Goal: Information Seeking & Learning: Learn about a topic

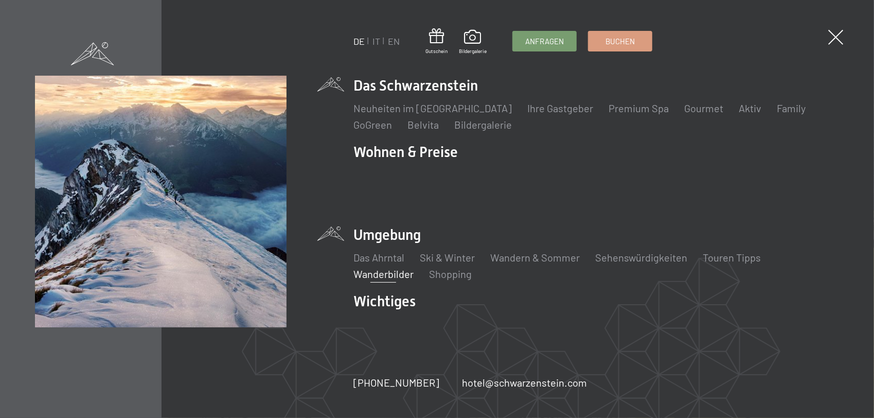
click at [382, 268] on link "Wanderbilder" at bounding box center [383, 274] width 60 height 12
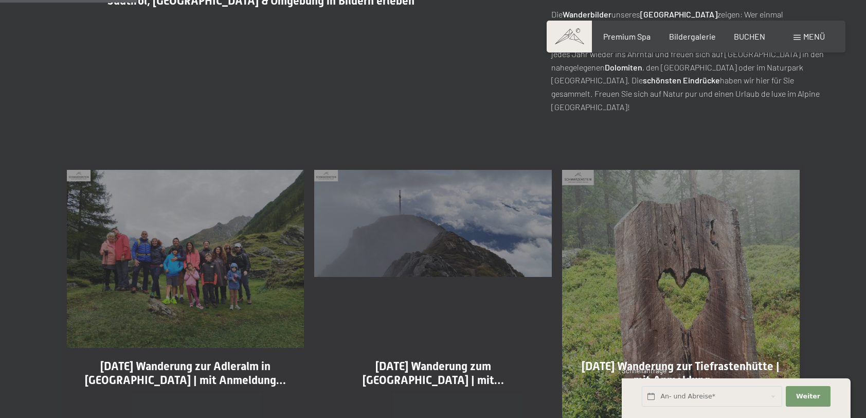
scroll to position [514, 0]
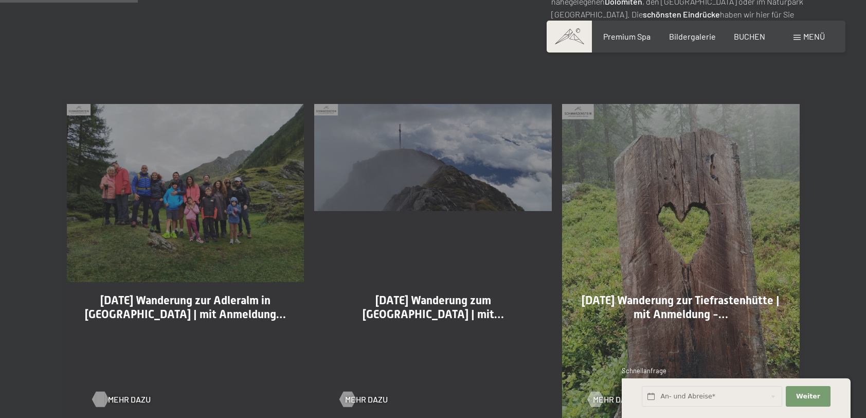
click at [128, 400] on span "Mehr dazu" at bounding box center [129, 399] width 43 height 11
click at [364, 398] on span "Mehr dazu" at bounding box center [376, 399] width 43 height 11
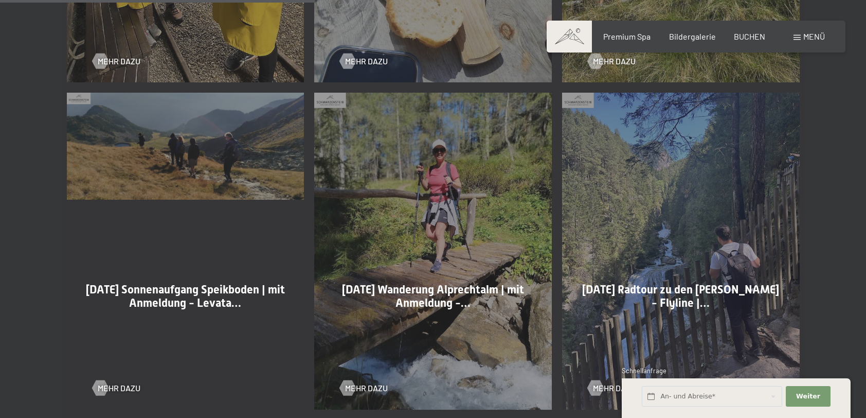
scroll to position [1183, 0]
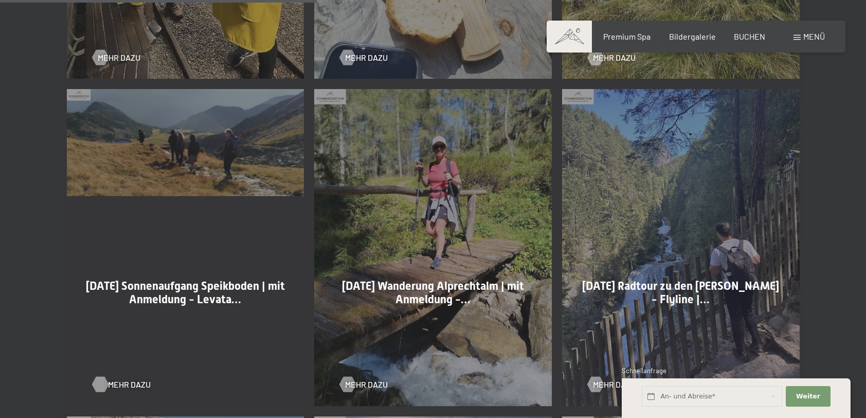
click at [104, 382] on div at bounding box center [100, 384] width 9 height 15
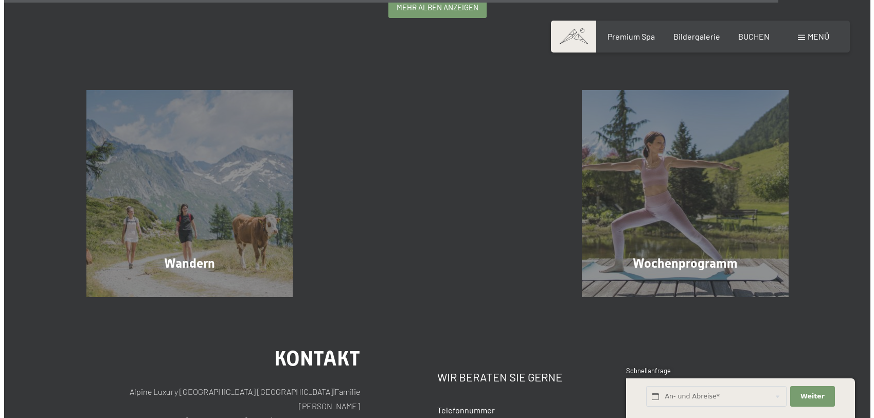
scroll to position [2932, 0]
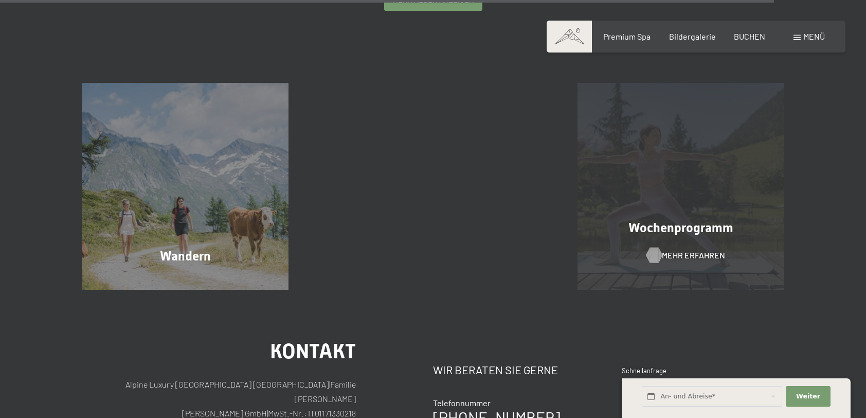
click at [659, 253] on div at bounding box center [654, 254] width 9 height 15
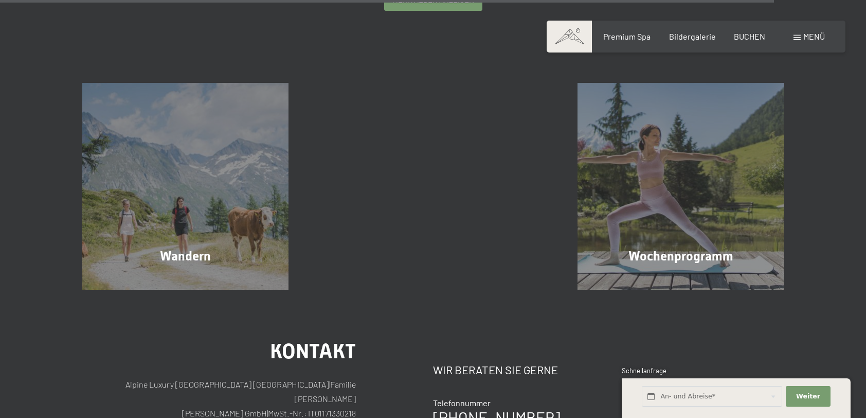
click at [815, 34] on span "Menü" at bounding box center [815, 36] width 22 height 10
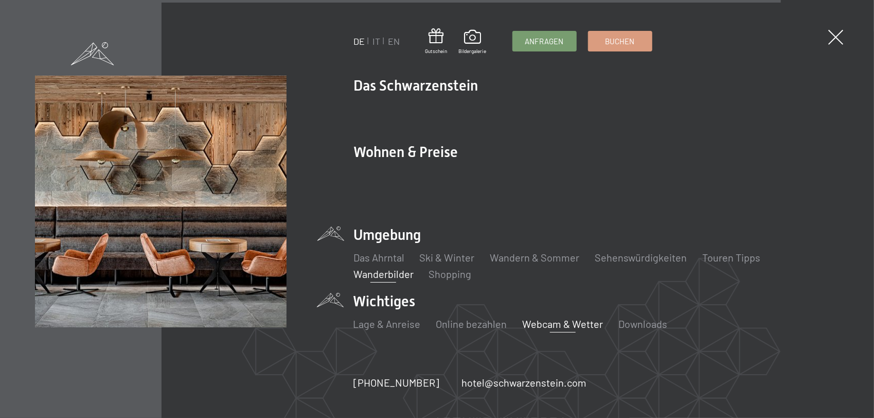
click at [562, 317] on link "Webcam & Wetter" at bounding box center [563, 323] width 81 height 12
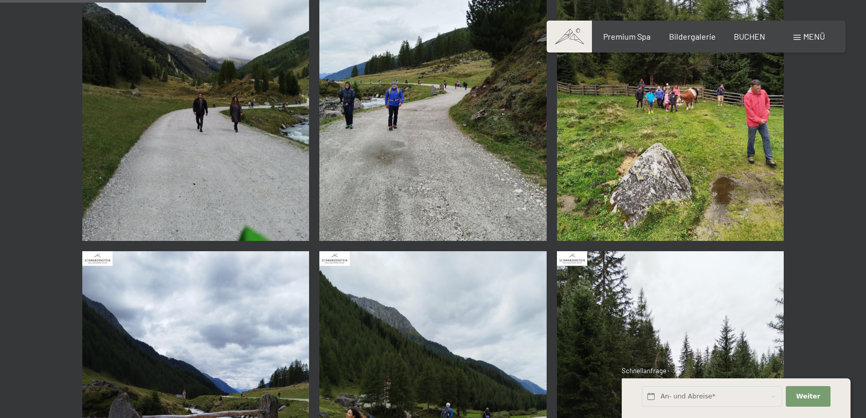
click at [251, 214] on img at bounding box center [195, 89] width 227 height 303
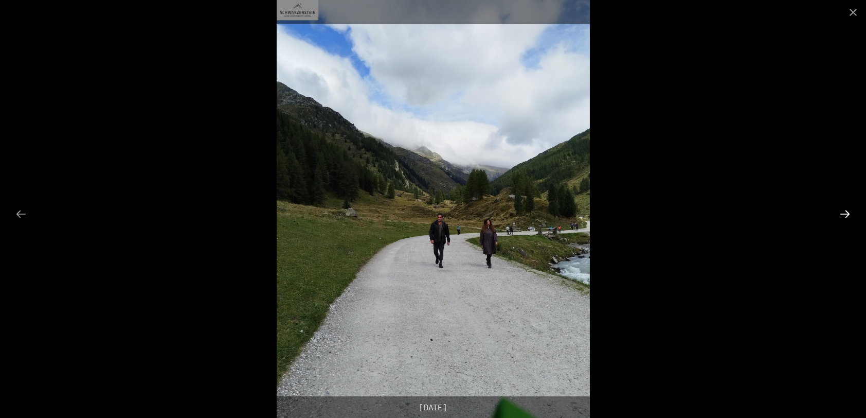
click at [841, 212] on button "Next slide" at bounding box center [845, 214] width 22 height 20
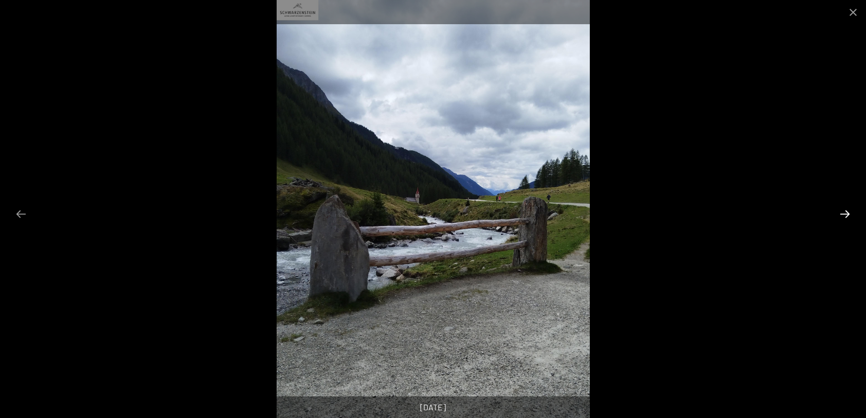
click at [841, 212] on button "Next slide" at bounding box center [845, 214] width 22 height 20
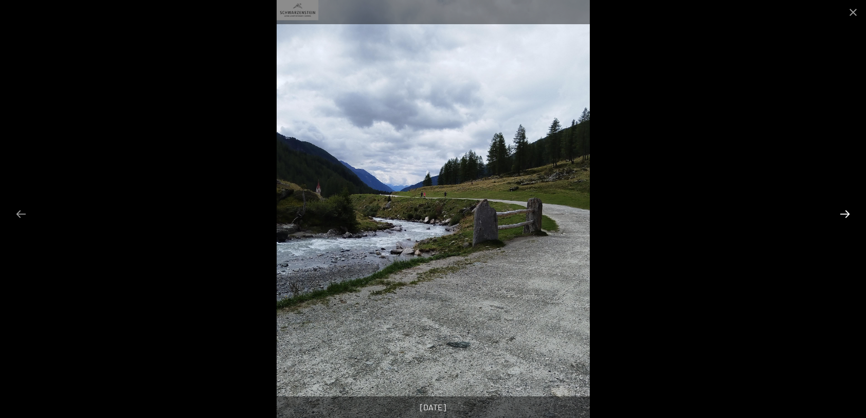
click at [841, 212] on button "Next slide" at bounding box center [845, 214] width 22 height 20
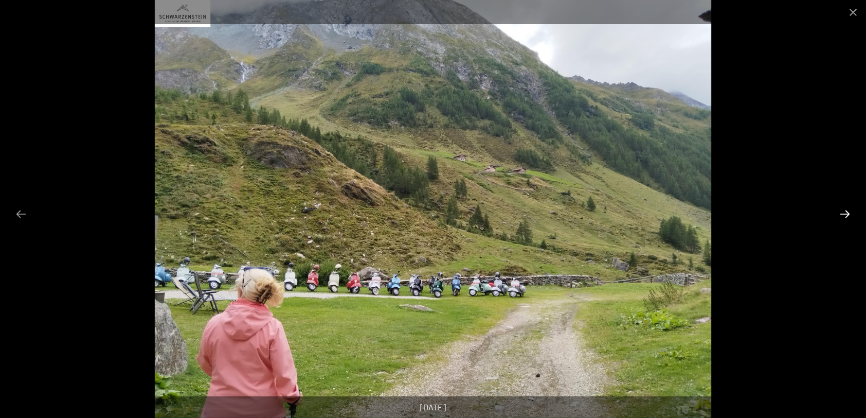
click at [841, 212] on button "Next slide" at bounding box center [845, 214] width 22 height 20
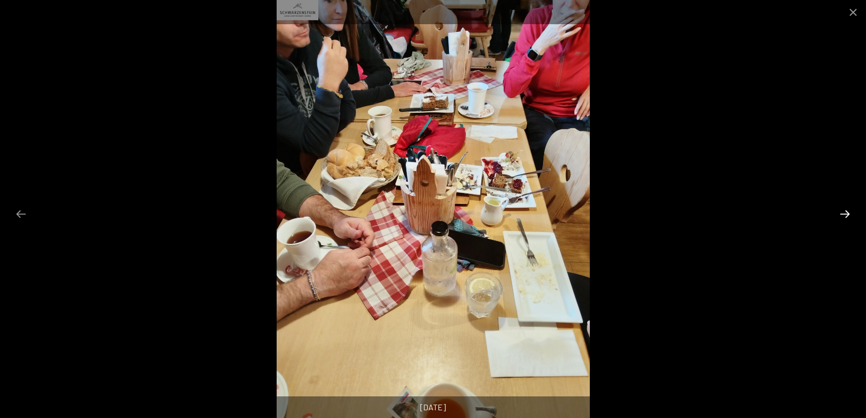
click at [841, 212] on button "Next slide" at bounding box center [845, 214] width 22 height 20
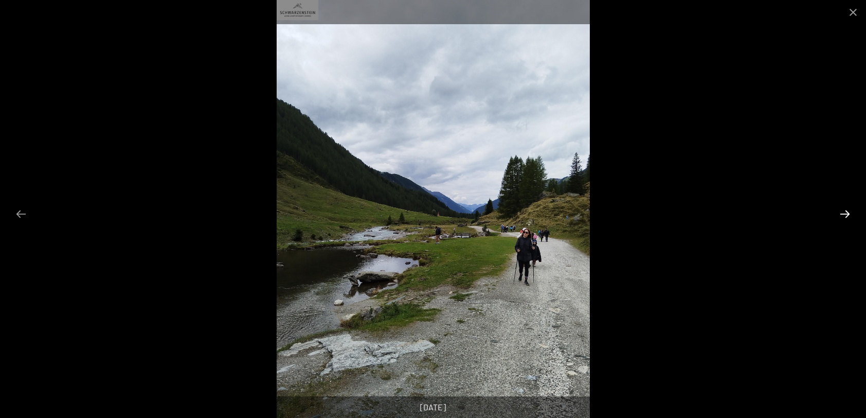
click at [849, 214] on button "Next slide" at bounding box center [845, 214] width 22 height 20
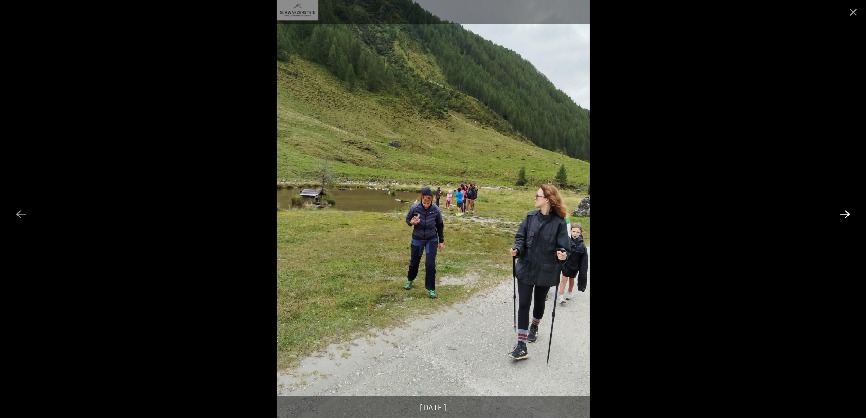
click at [849, 214] on button "Next slide" at bounding box center [845, 214] width 22 height 20
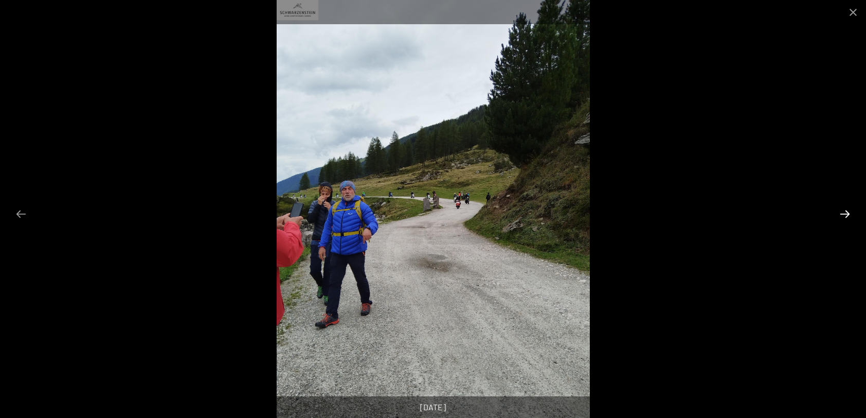
click at [849, 214] on button "Next slide" at bounding box center [845, 214] width 22 height 20
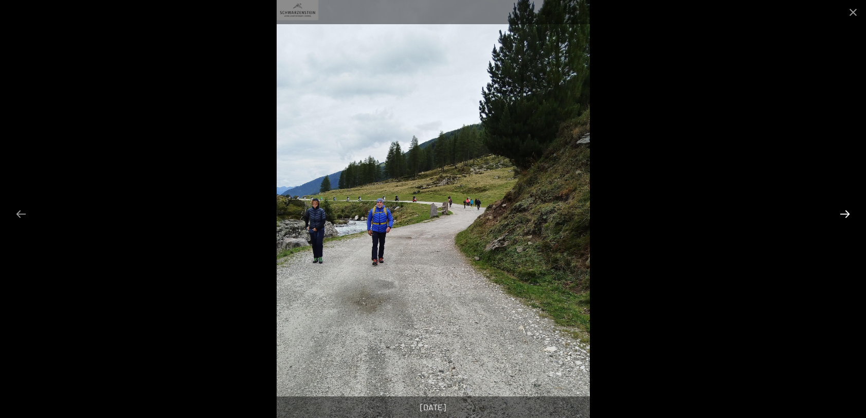
click at [849, 214] on button "Next slide" at bounding box center [845, 214] width 22 height 20
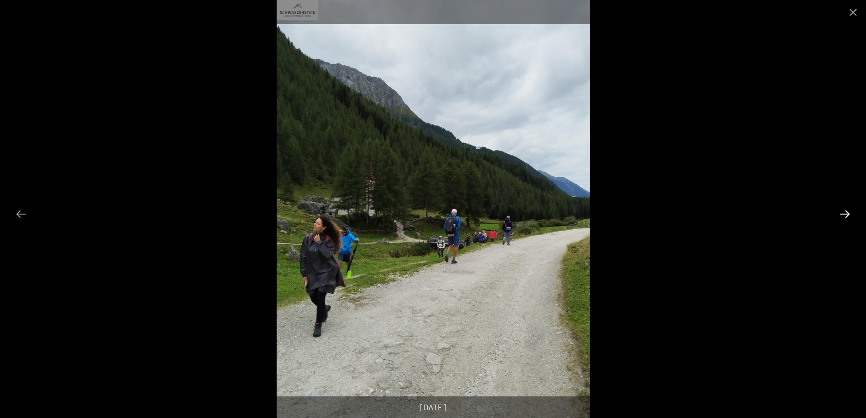
click at [845, 212] on button "Next slide" at bounding box center [845, 214] width 22 height 20
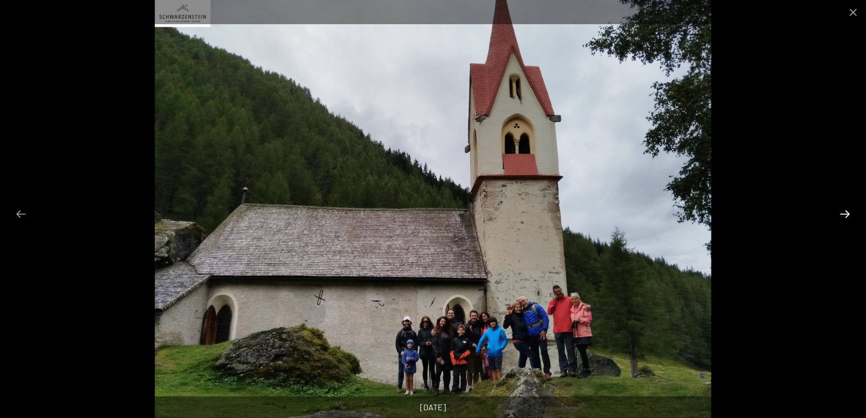
click at [845, 212] on button "Next slide" at bounding box center [845, 214] width 22 height 20
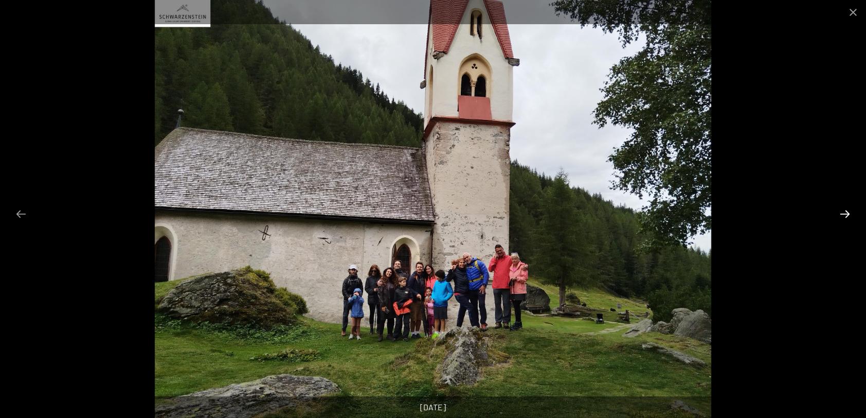
click at [845, 212] on button "Next slide" at bounding box center [845, 214] width 22 height 20
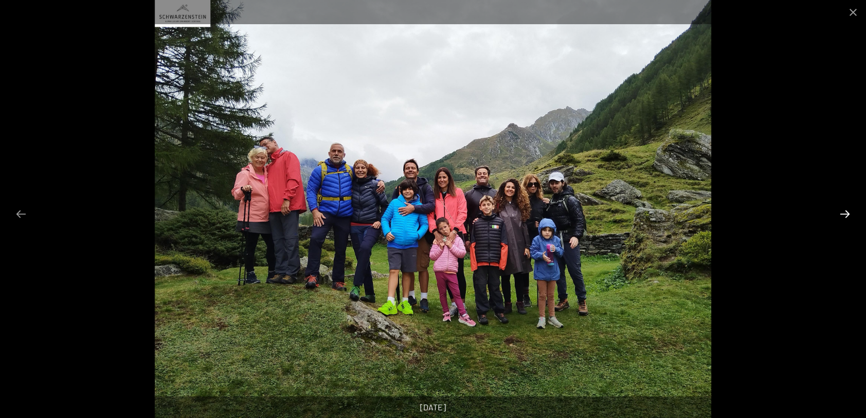
click at [845, 212] on button "Next slide" at bounding box center [845, 214] width 22 height 20
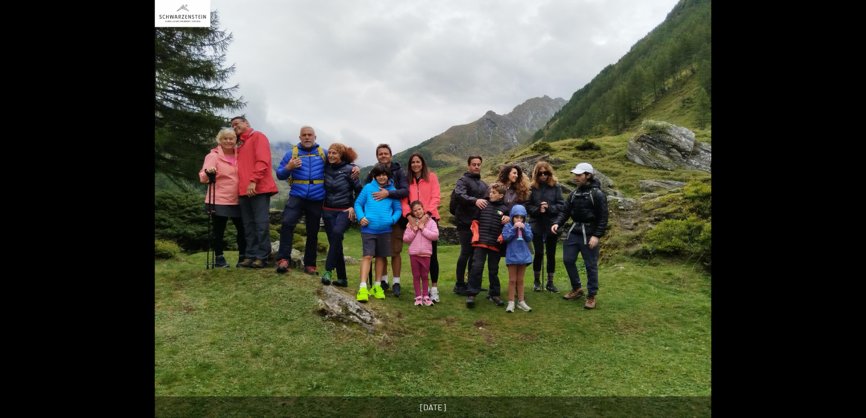
click at [845, 212] on button "Next slide" at bounding box center [851, 214] width 22 height 20
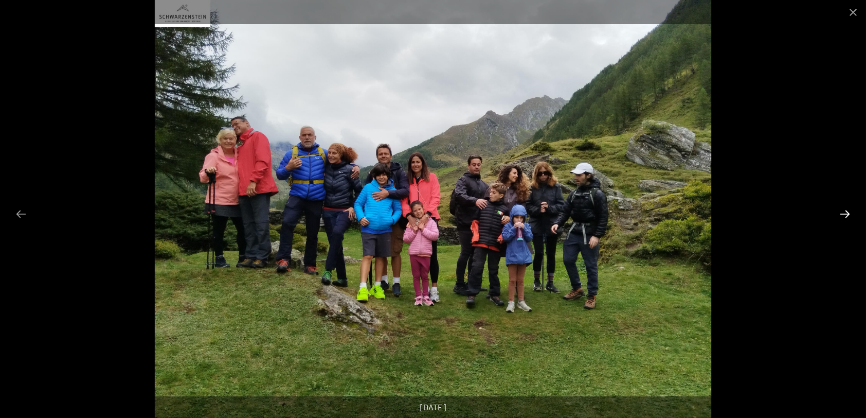
click at [845, 212] on button "Next slide" at bounding box center [845, 214] width 22 height 20
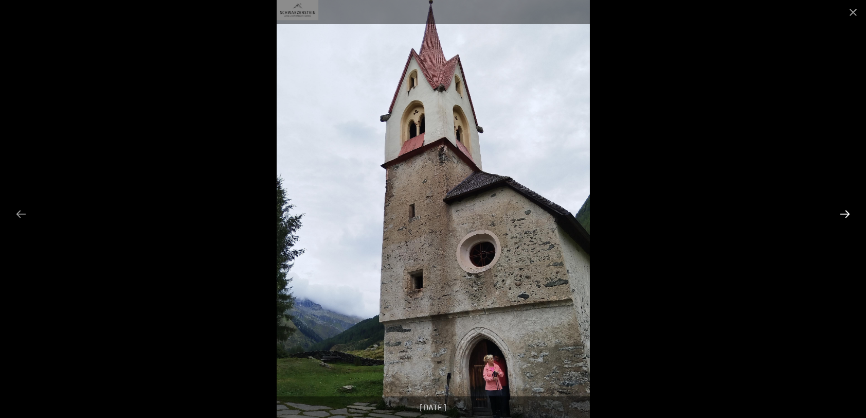
click at [845, 212] on button "Next slide" at bounding box center [845, 214] width 22 height 20
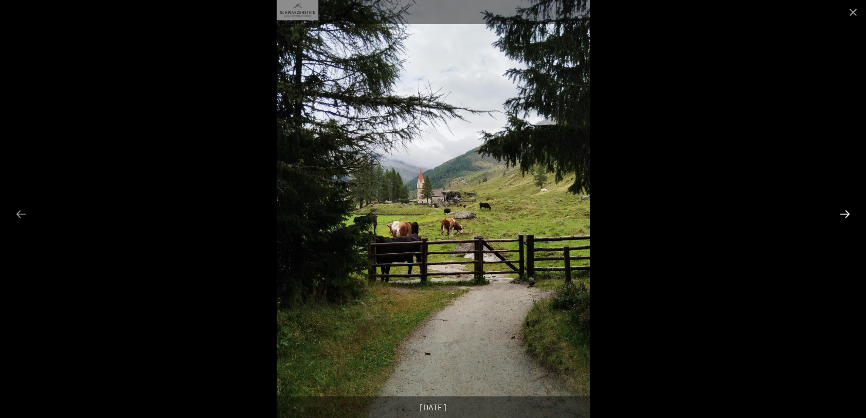
click at [845, 212] on button "Next slide" at bounding box center [845, 214] width 22 height 20
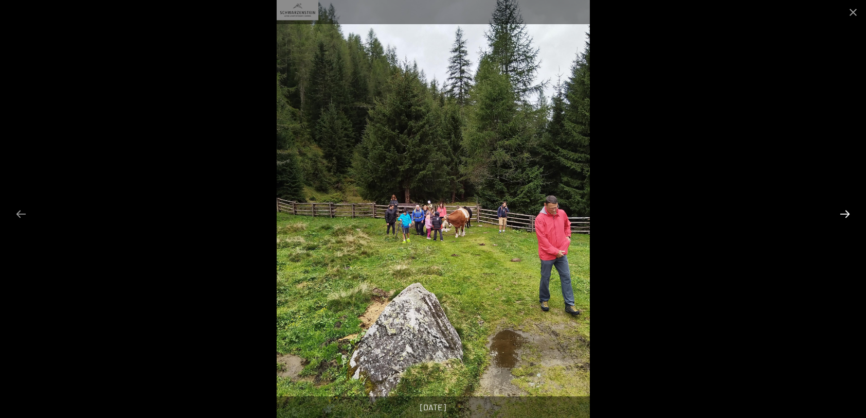
click at [845, 212] on button "Next slide" at bounding box center [845, 214] width 22 height 20
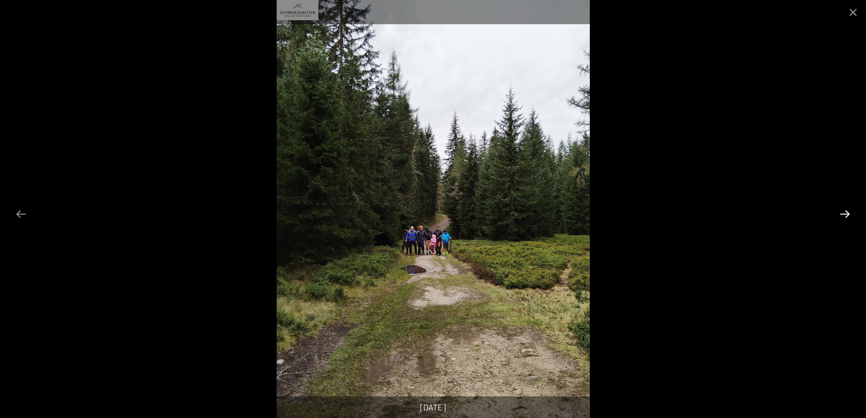
click at [845, 212] on button "Next slide" at bounding box center [845, 214] width 22 height 20
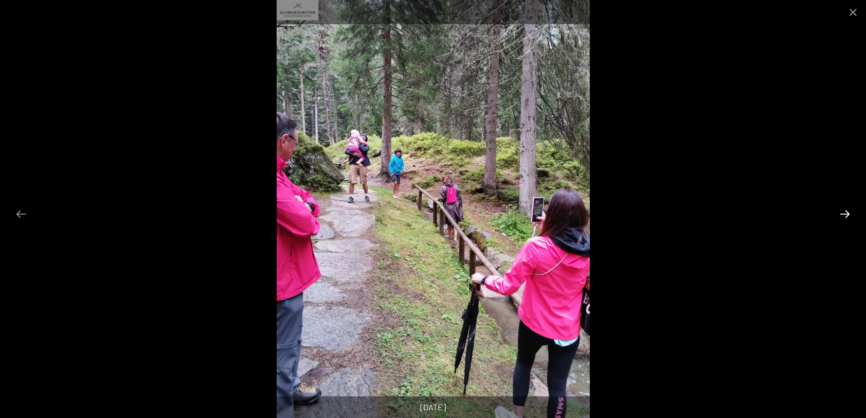
click at [845, 212] on button "Next slide" at bounding box center [845, 214] width 22 height 20
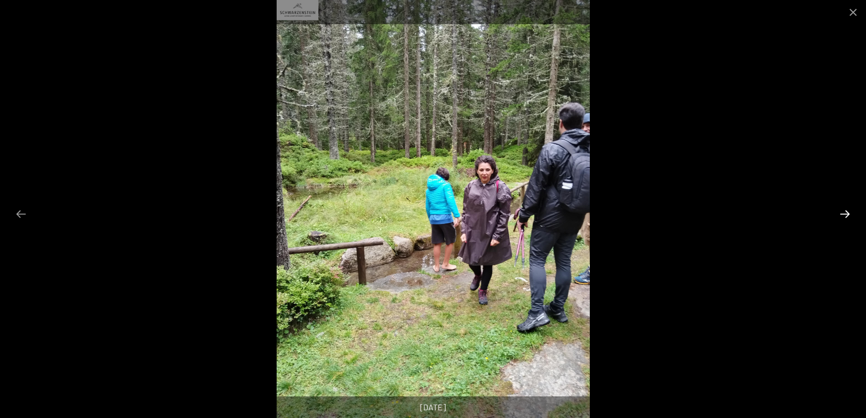
click at [845, 212] on button "Next slide" at bounding box center [845, 214] width 22 height 20
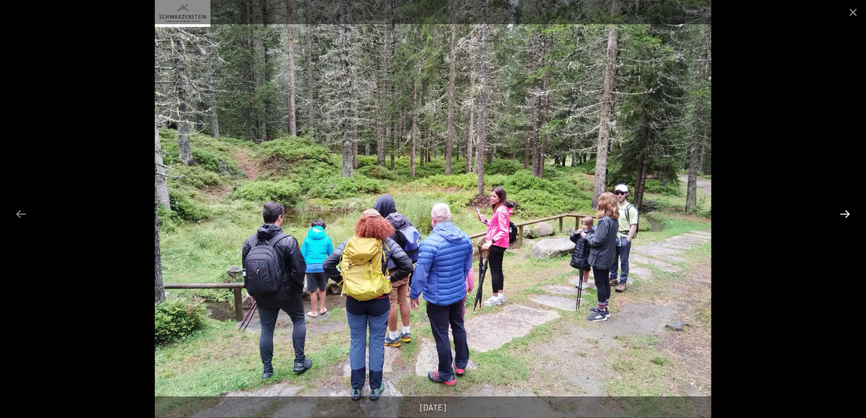
click at [845, 212] on button "Next slide" at bounding box center [845, 214] width 22 height 20
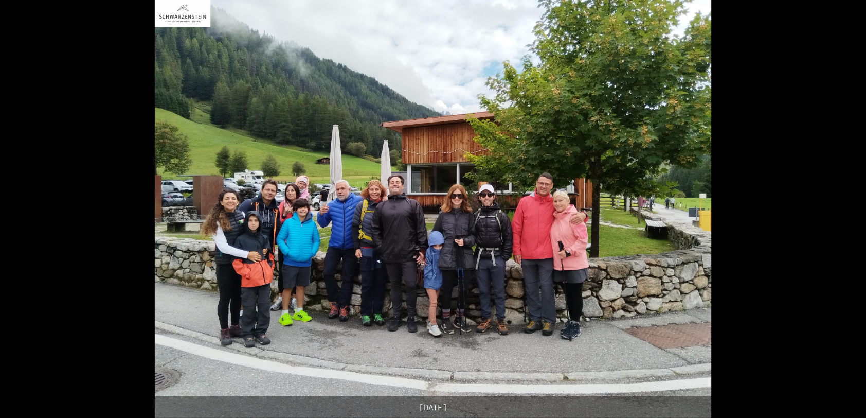
click at [845, 212] on button "Next slide" at bounding box center [851, 214] width 22 height 20
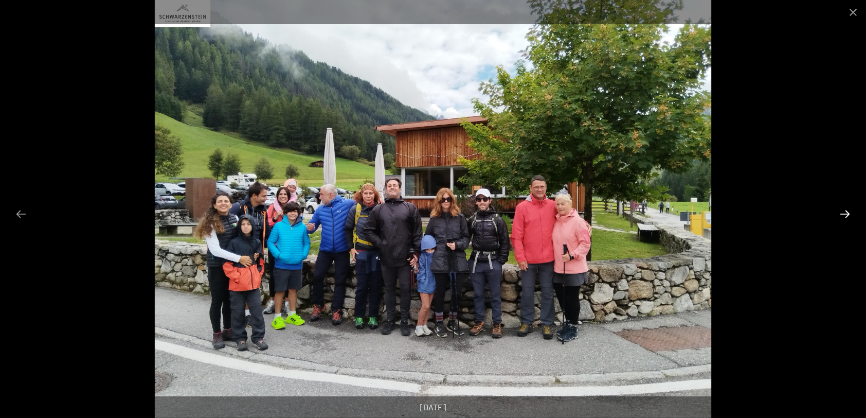
click at [845, 212] on button "Next slide" at bounding box center [845, 214] width 22 height 20
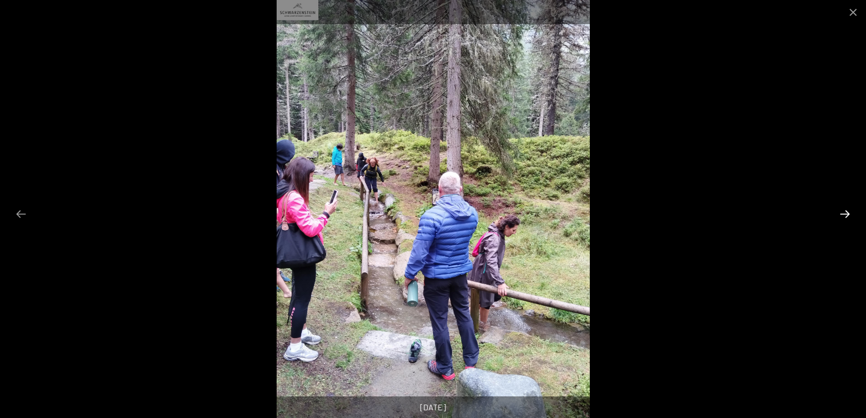
click at [845, 212] on button "Next slide" at bounding box center [845, 214] width 22 height 20
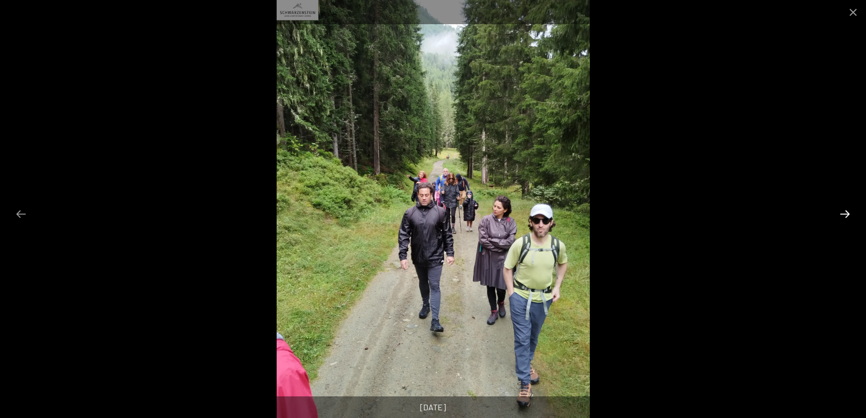
click at [845, 212] on button "Next slide" at bounding box center [845, 214] width 22 height 20
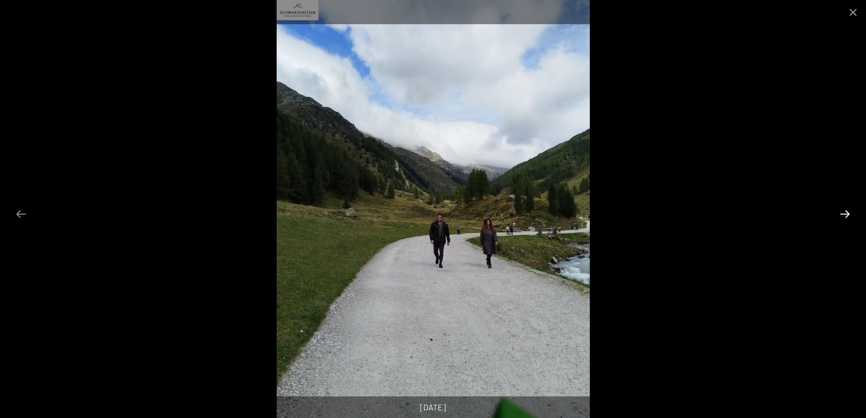
click at [845, 212] on button "Next slide" at bounding box center [845, 214] width 22 height 20
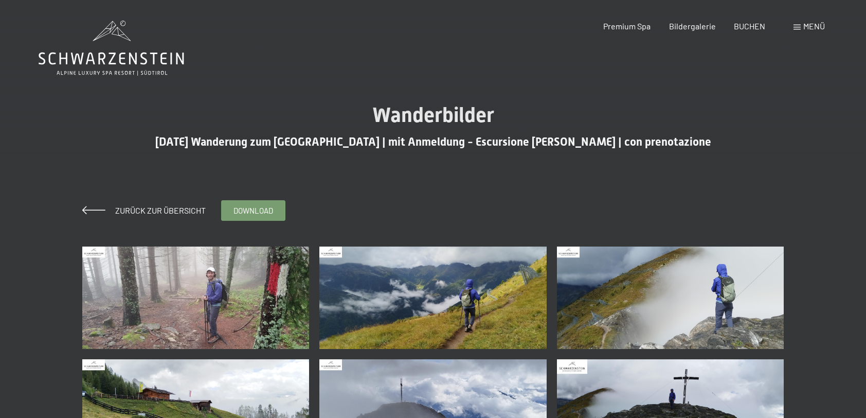
click at [263, 316] on img at bounding box center [195, 297] width 227 height 102
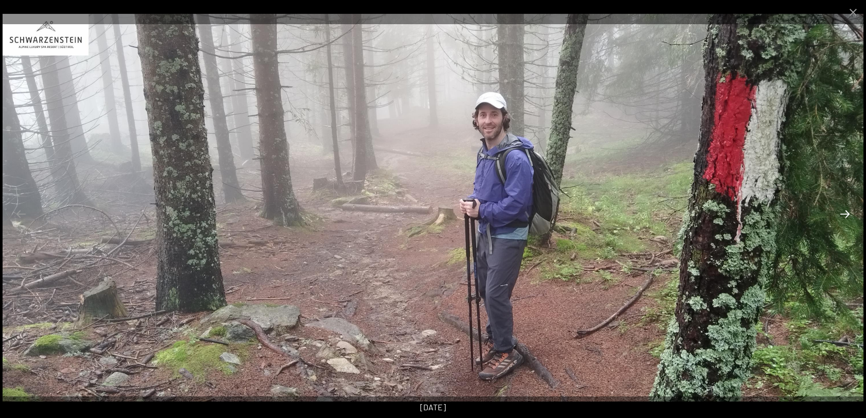
click at [844, 212] on button "Next slide" at bounding box center [845, 214] width 22 height 20
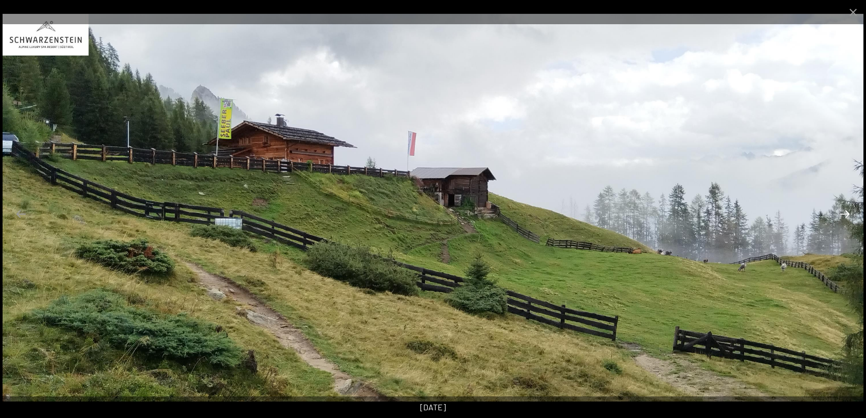
click at [844, 212] on button "Next slide" at bounding box center [845, 214] width 22 height 20
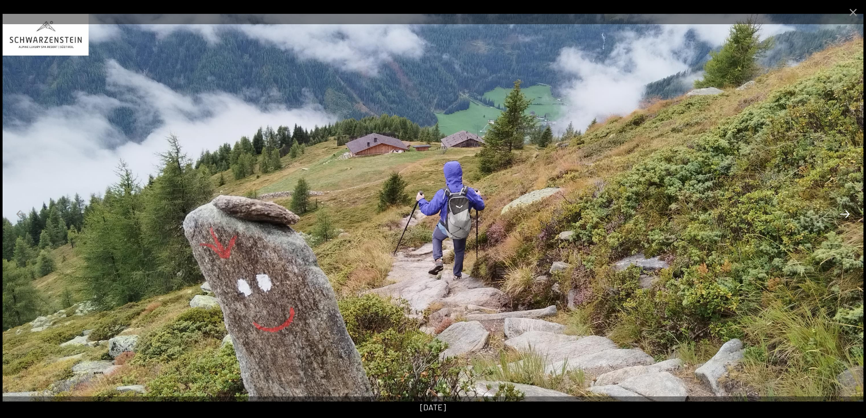
click at [844, 212] on button "Next slide" at bounding box center [845, 214] width 22 height 20
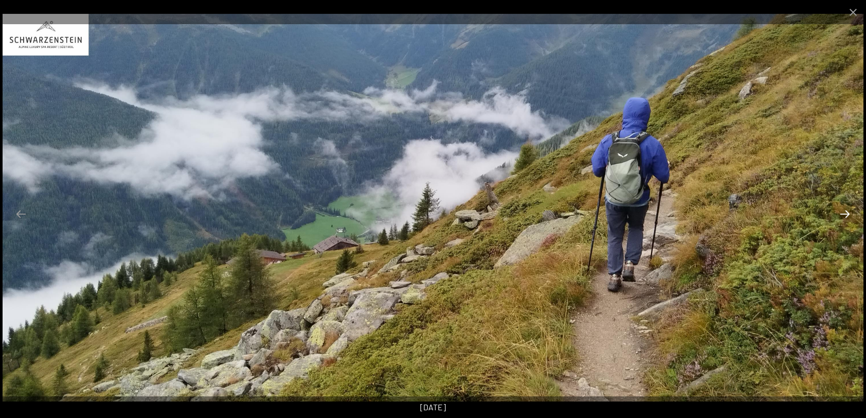
click at [844, 212] on button "Next slide" at bounding box center [845, 214] width 22 height 20
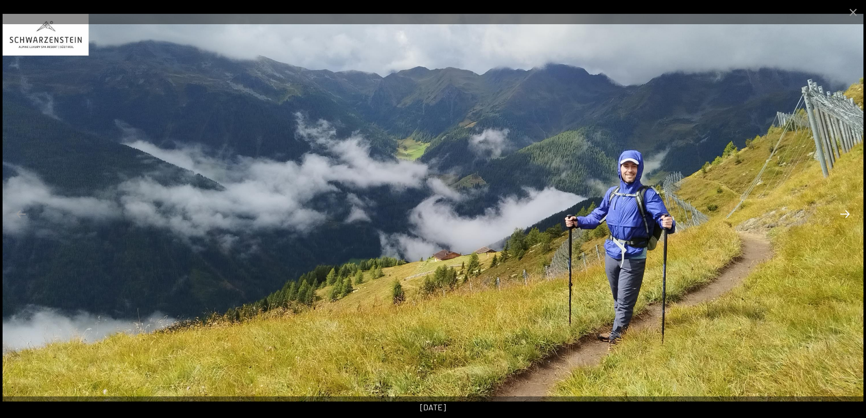
click at [844, 212] on button "Next slide" at bounding box center [845, 214] width 22 height 20
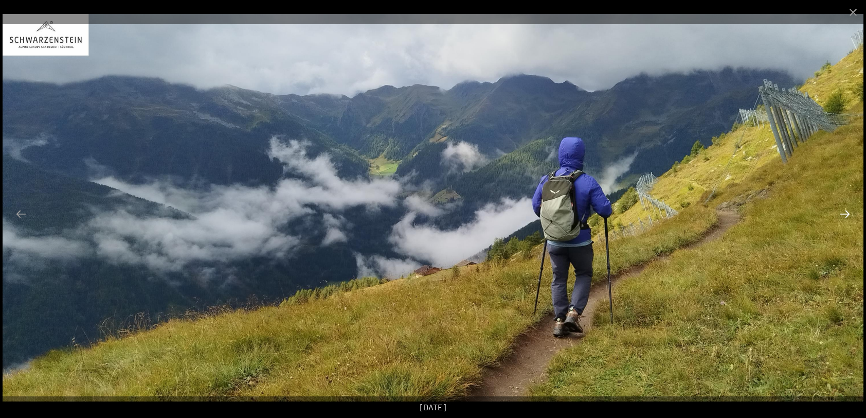
click at [844, 212] on button "Next slide" at bounding box center [845, 214] width 22 height 20
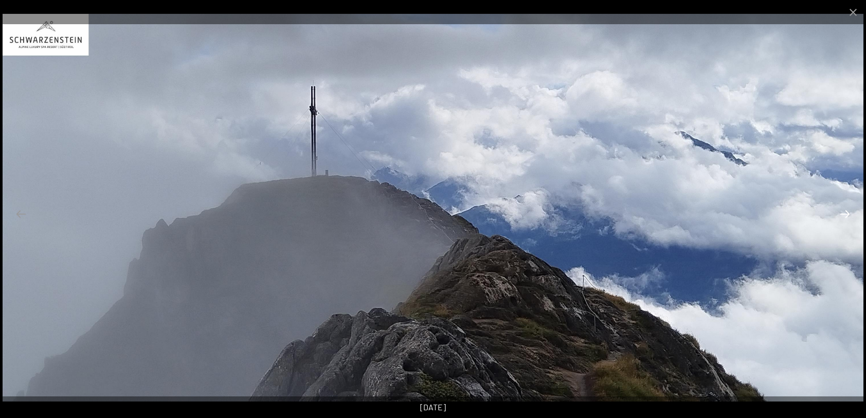
click at [844, 212] on button "Next slide" at bounding box center [845, 214] width 22 height 20
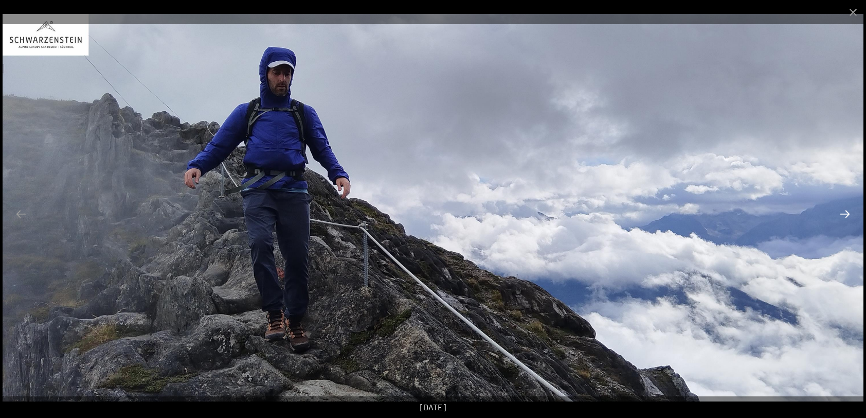
click at [844, 212] on button "Next slide" at bounding box center [845, 214] width 22 height 20
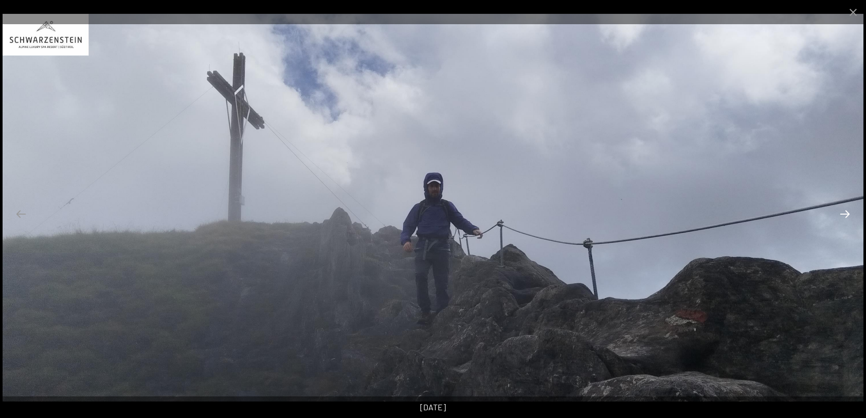
click at [844, 212] on button "Next slide" at bounding box center [845, 214] width 22 height 20
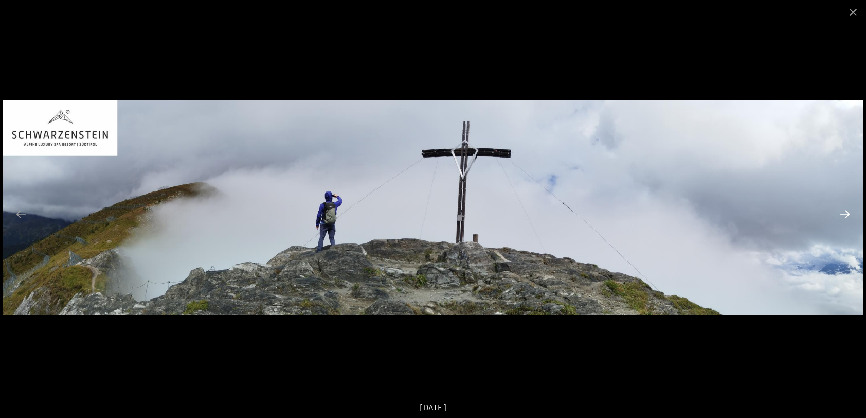
click at [844, 212] on button "Next slide" at bounding box center [845, 214] width 22 height 20
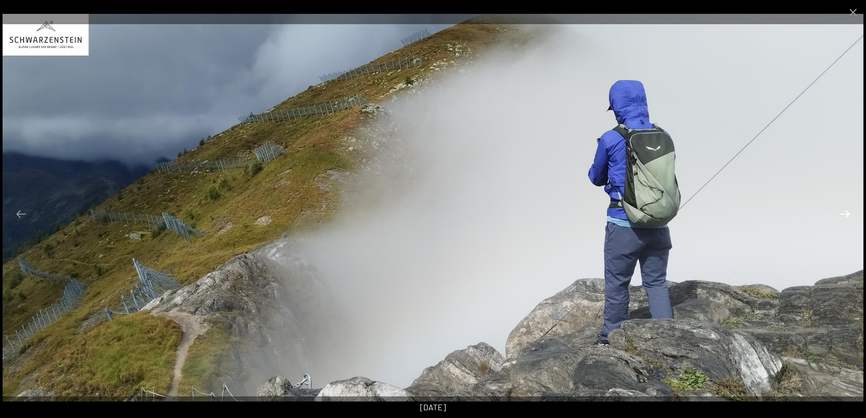
click at [844, 212] on button "Next slide" at bounding box center [845, 214] width 22 height 20
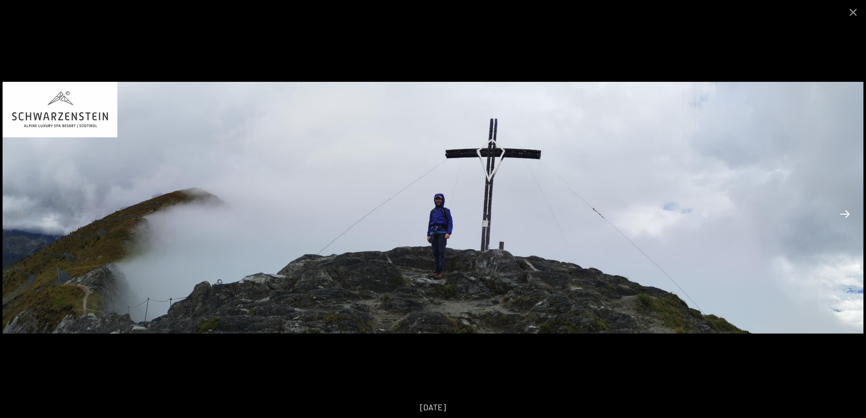
click at [844, 212] on button "Next slide" at bounding box center [845, 214] width 22 height 20
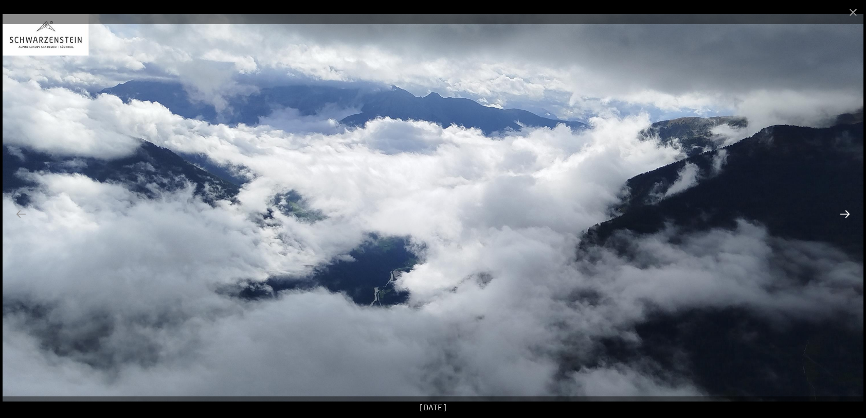
click at [844, 212] on button "Next slide" at bounding box center [845, 214] width 22 height 20
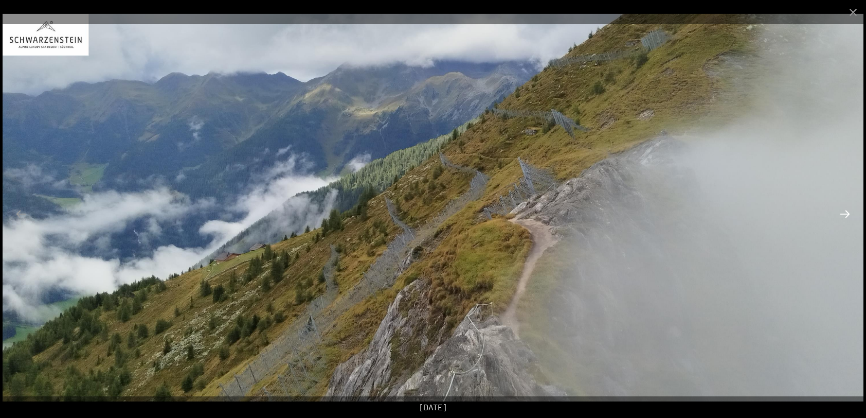
click at [844, 212] on button "Next slide" at bounding box center [845, 214] width 22 height 20
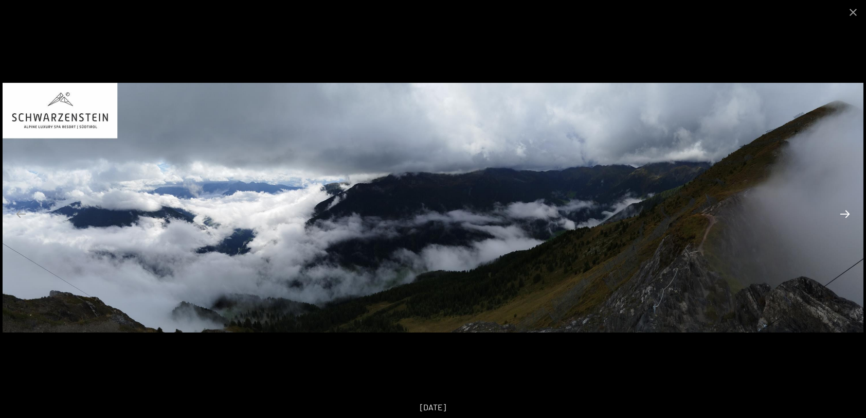
click at [844, 212] on button "Next slide" at bounding box center [845, 214] width 22 height 20
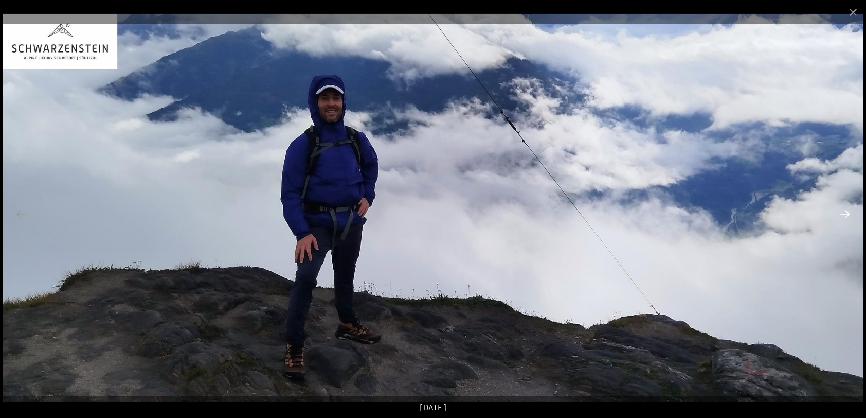
click at [844, 212] on button "Next slide" at bounding box center [845, 214] width 22 height 20
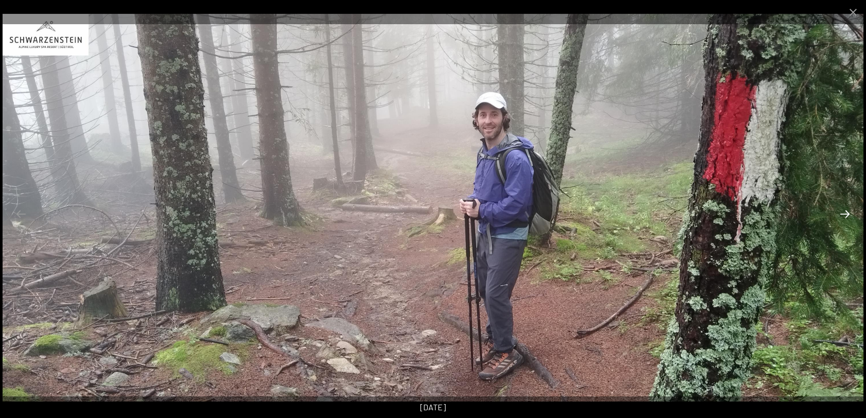
click at [844, 212] on button "Next slide" at bounding box center [845, 214] width 22 height 20
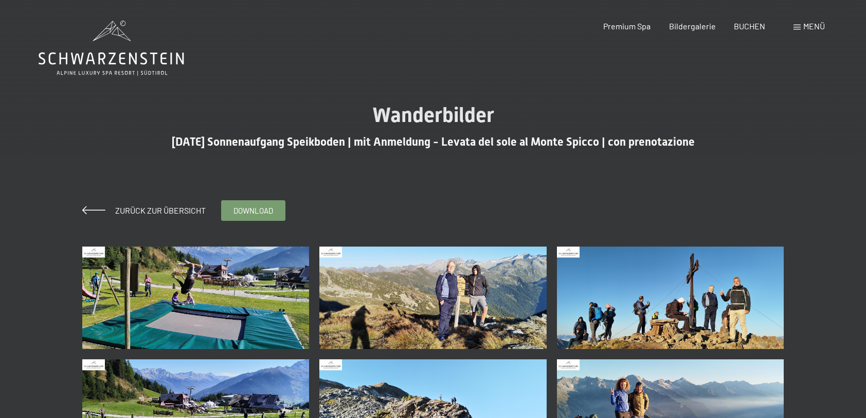
click at [236, 309] on img at bounding box center [195, 297] width 227 height 102
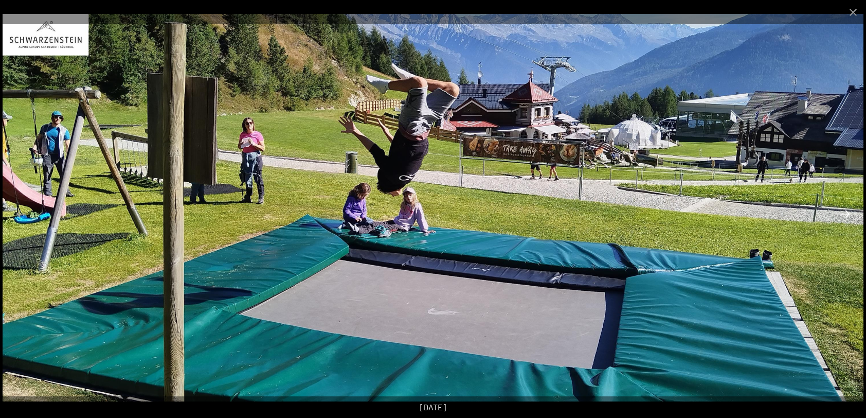
click at [845, 213] on button "Next slide" at bounding box center [845, 214] width 22 height 20
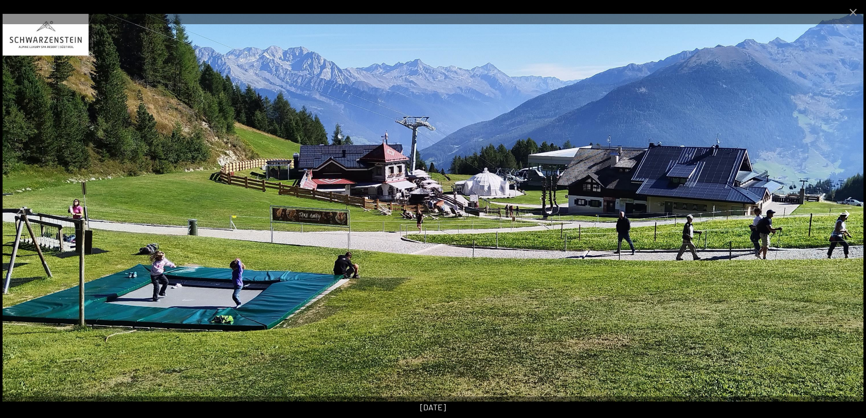
click at [845, 213] on button "Next slide" at bounding box center [845, 214] width 22 height 20
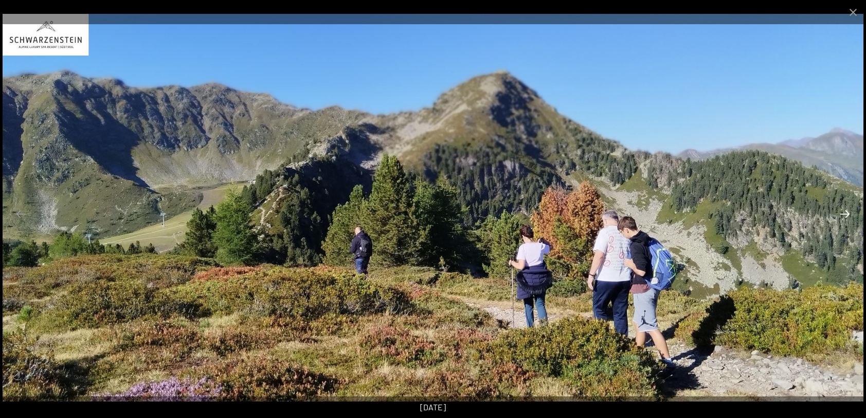
click at [845, 213] on button "Next slide" at bounding box center [845, 214] width 22 height 20
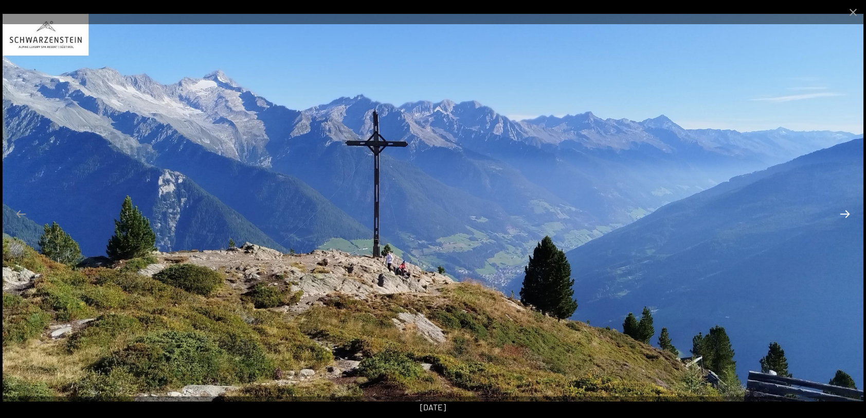
click at [845, 213] on button "Next slide" at bounding box center [845, 214] width 22 height 20
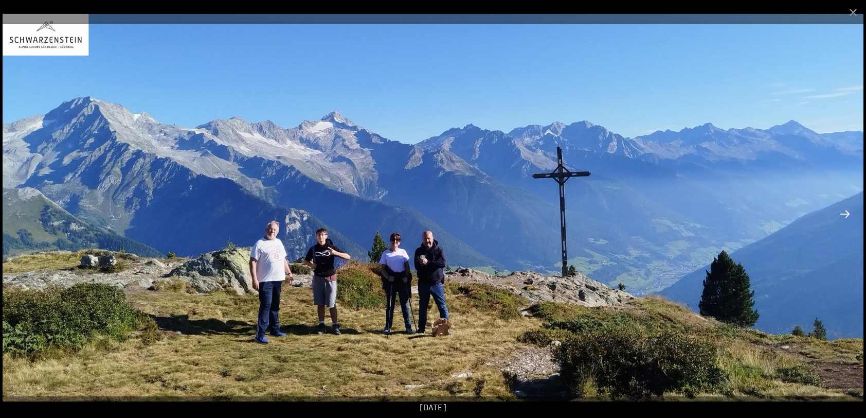
click at [845, 213] on button "Next slide" at bounding box center [845, 214] width 22 height 20
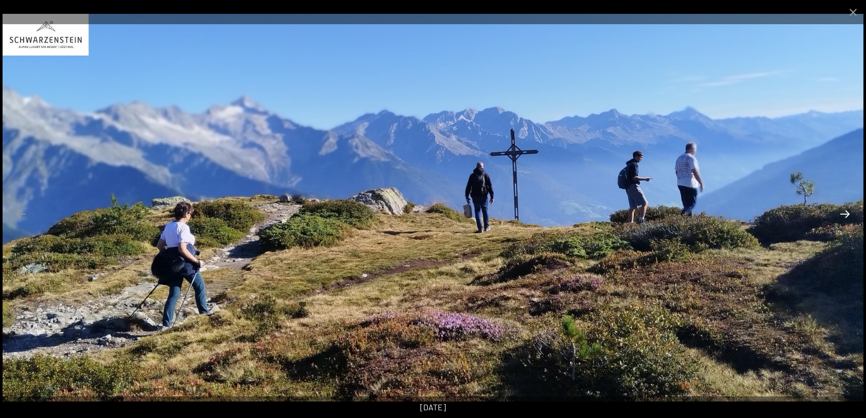
click at [845, 213] on button "Next slide" at bounding box center [845, 214] width 22 height 20
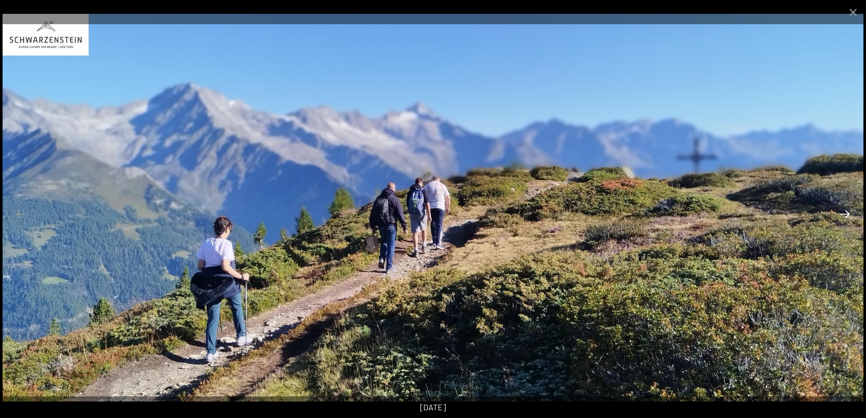
click at [845, 213] on button "Next slide" at bounding box center [845, 214] width 22 height 20
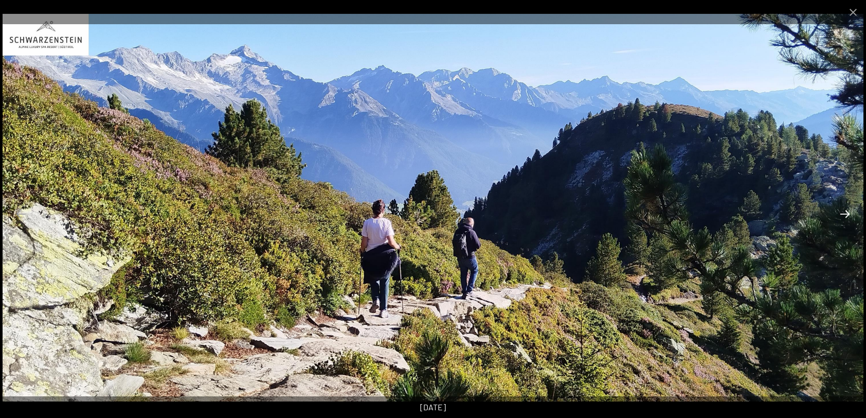
click at [845, 213] on button "Next slide" at bounding box center [845, 214] width 22 height 20
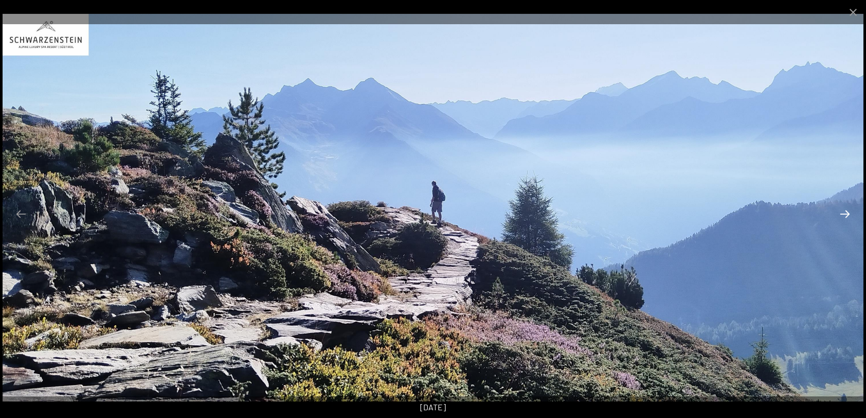
click at [845, 213] on button "Next slide" at bounding box center [845, 214] width 22 height 20
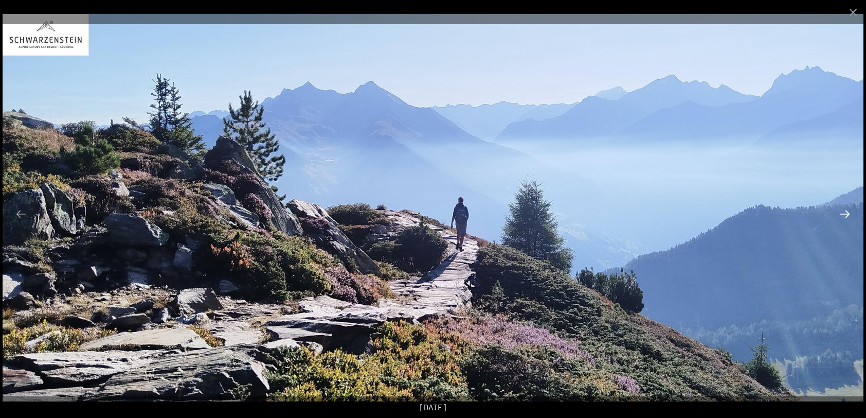
click at [845, 213] on button "Next slide" at bounding box center [845, 214] width 22 height 20
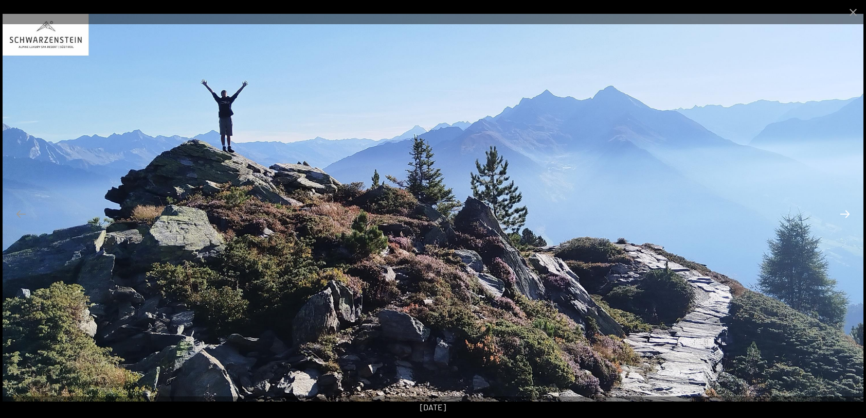
click at [845, 213] on button "Next slide" at bounding box center [845, 214] width 22 height 20
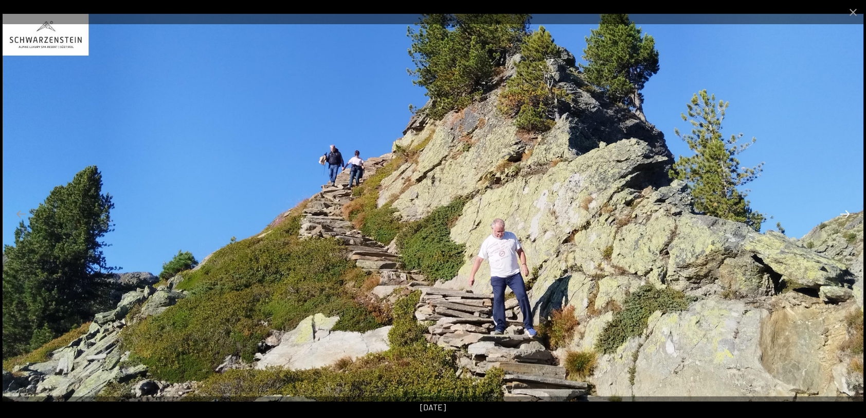
click at [845, 213] on button "Next slide" at bounding box center [845, 214] width 22 height 20
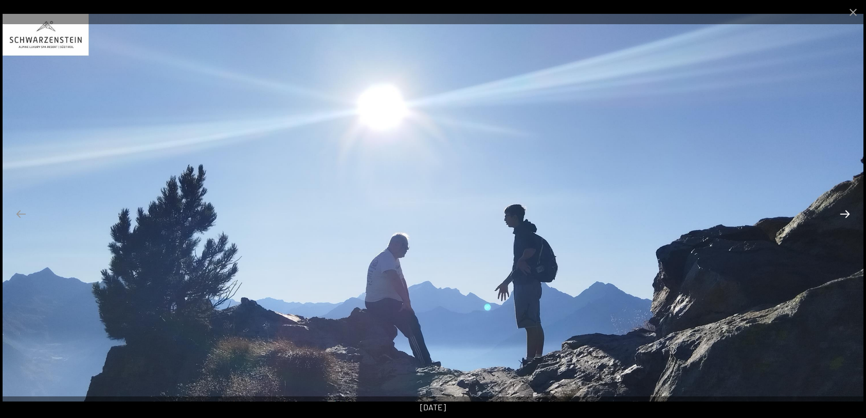
click at [845, 213] on button "Next slide" at bounding box center [845, 214] width 22 height 20
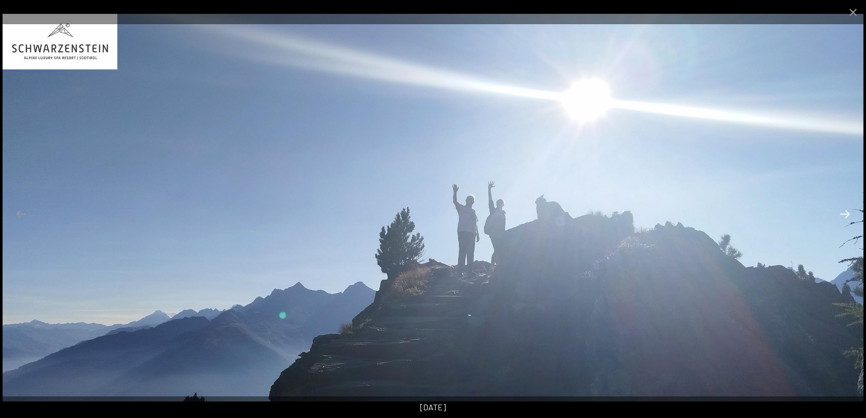
click at [845, 213] on button "Next slide" at bounding box center [845, 214] width 22 height 20
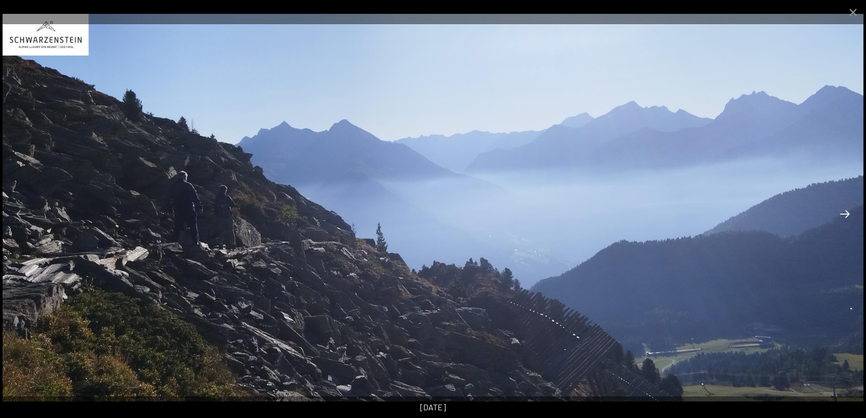
click at [845, 213] on button "Next slide" at bounding box center [845, 214] width 22 height 20
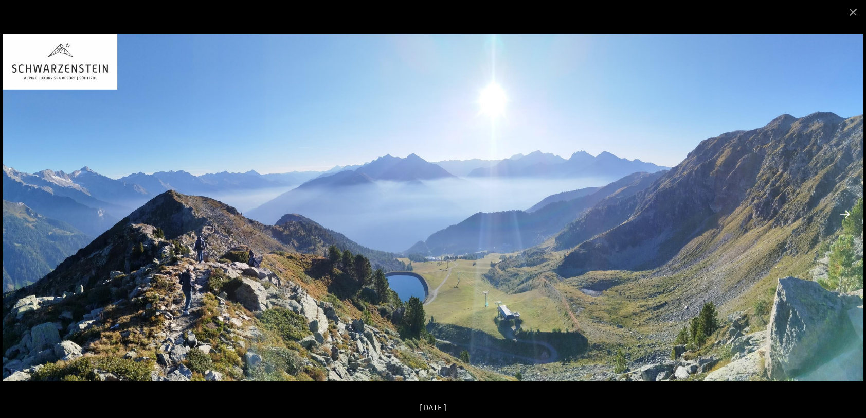
click at [845, 213] on button "Next slide" at bounding box center [845, 214] width 22 height 20
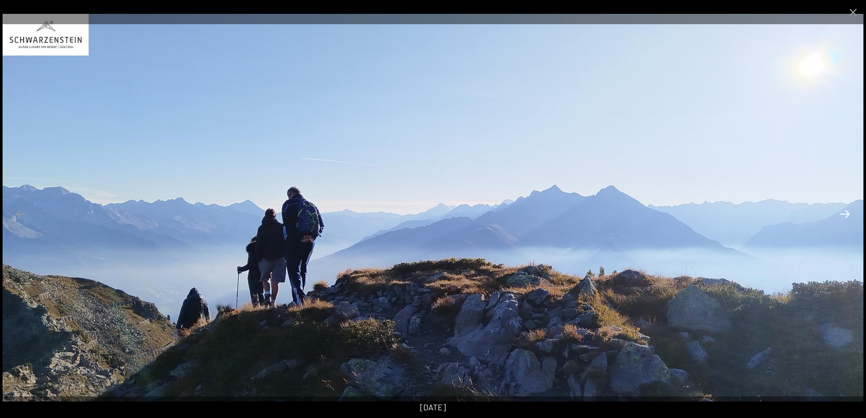
click at [845, 213] on button "Next slide" at bounding box center [845, 214] width 22 height 20
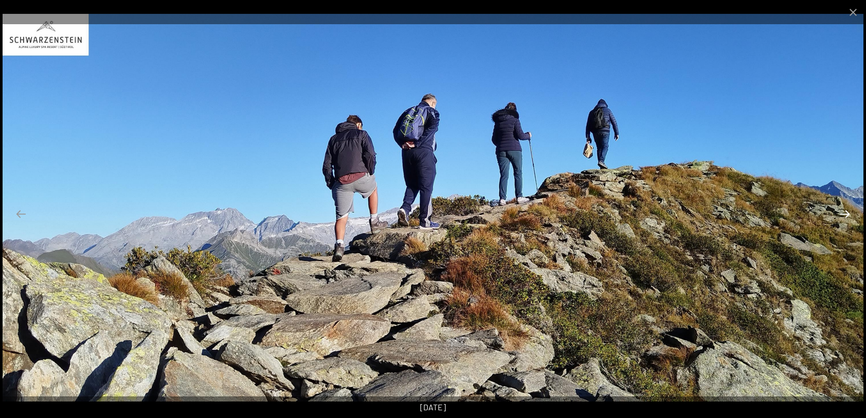
click at [845, 213] on button "Next slide" at bounding box center [845, 214] width 22 height 20
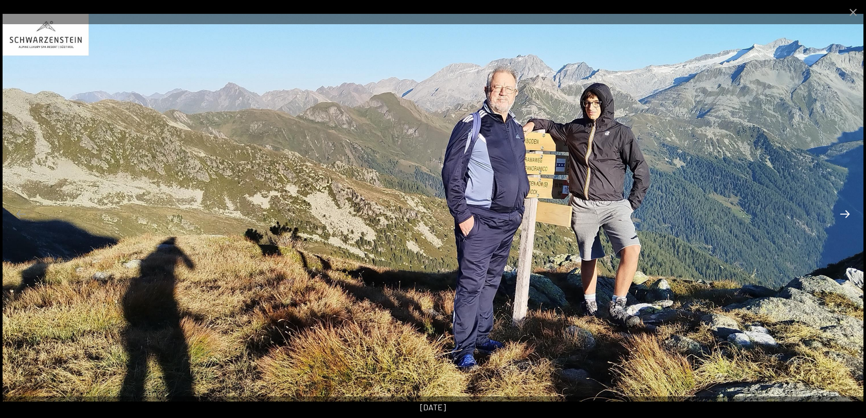
click at [845, 213] on button "Next slide" at bounding box center [845, 214] width 22 height 20
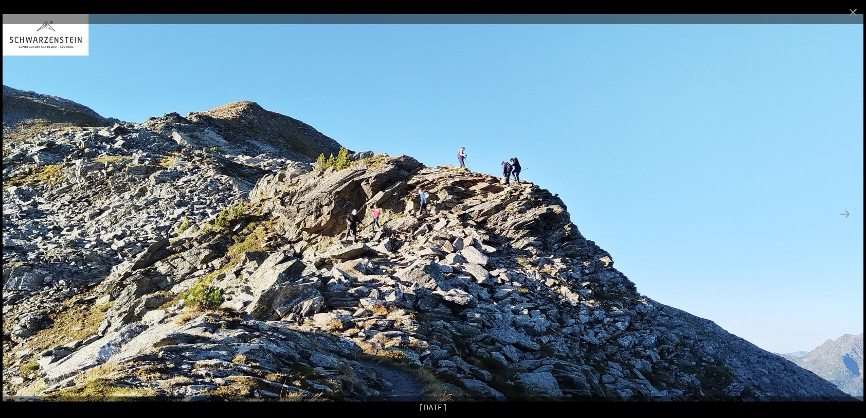
click at [19, 212] on button "Previous slide" at bounding box center [21, 214] width 22 height 20
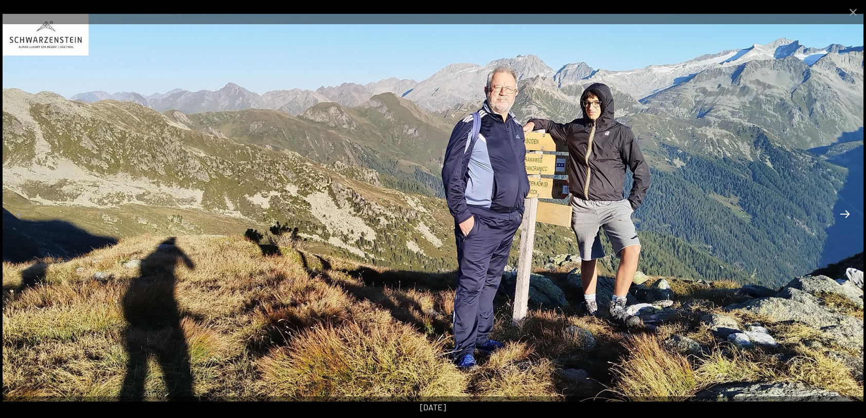
click at [845, 213] on button "Next slide" at bounding box center [845, 214] width 22 height 20
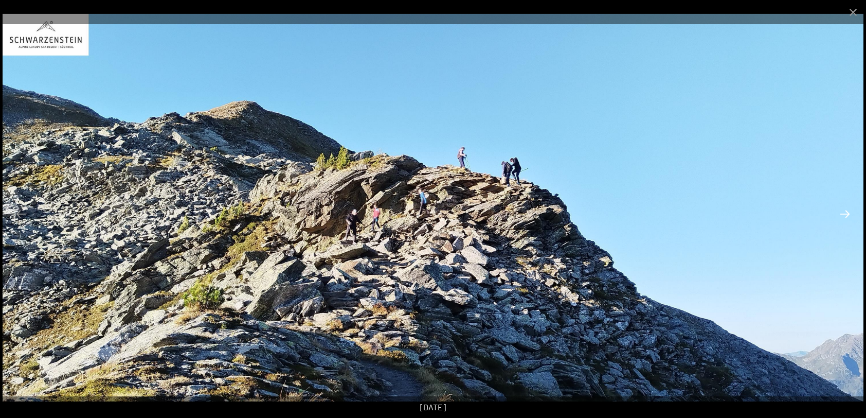
click at [845, 213] on button "Next slide" at bounding box center [845, 214] width 22 height 20
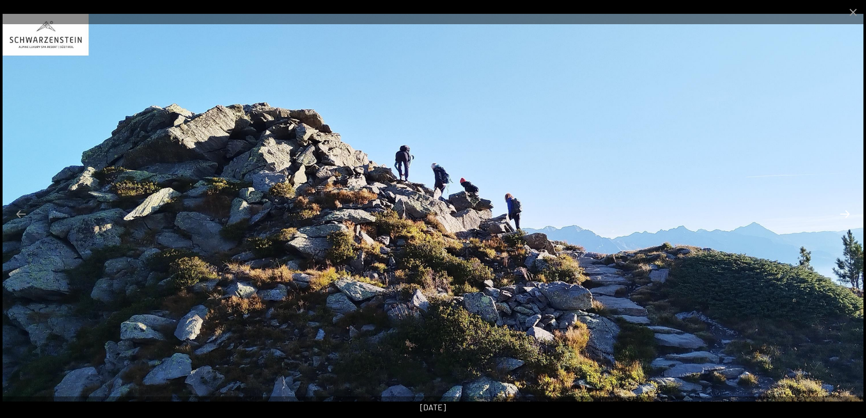
click at [845, 213] on button "Next slide" at bounding box center [845, 214] width 22 height 20
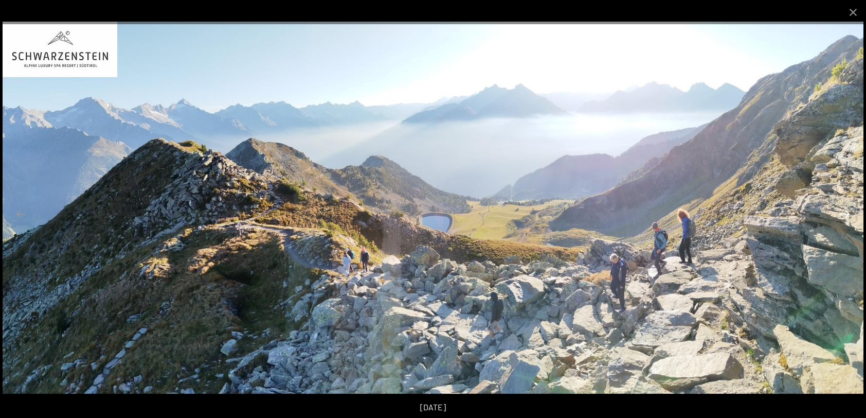
click at [845, 213] on button "Next slide" at bounding box center [845, 214] width 22 height 20
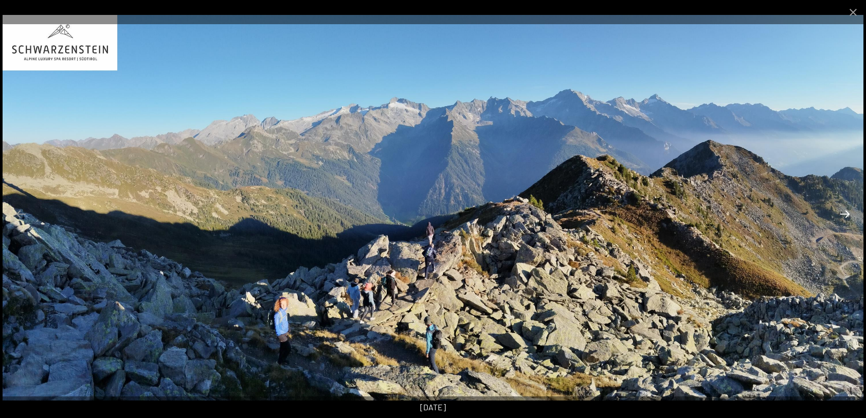
click at [845, 213] on button "Next slide" at bounding box center [845, 214] width 22 height 20
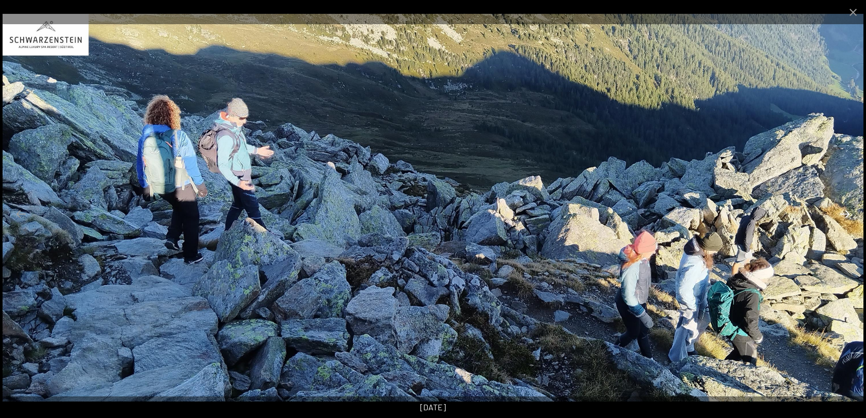
click at [845, 213] on button "Next slide" at bounding box center [845, 214] width 22 height 20
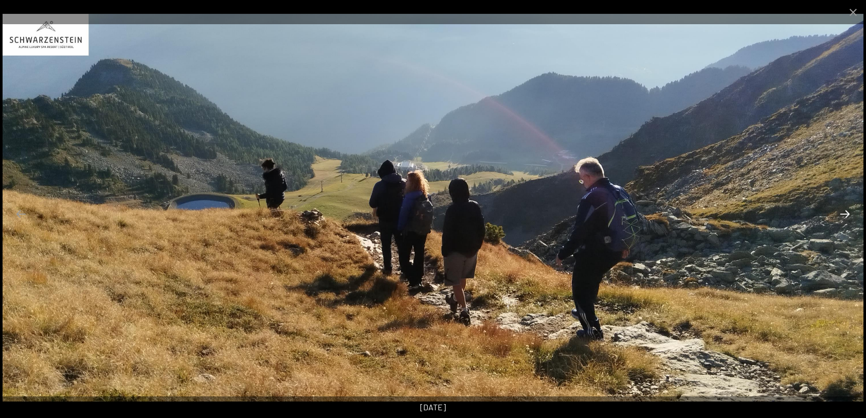
click at [845, 213] on button "Next slide" at bounding box center [845, 214] width 22 height 20
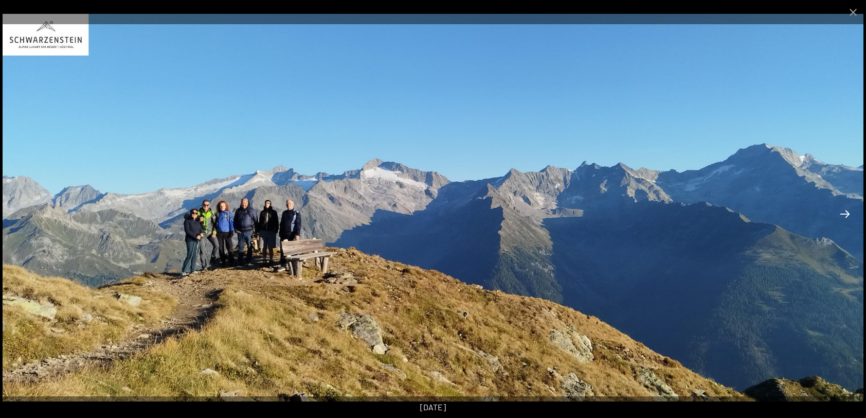
click at [845, 213] on button "Next slide" at bounding box center [845, 214] width 22 height 20
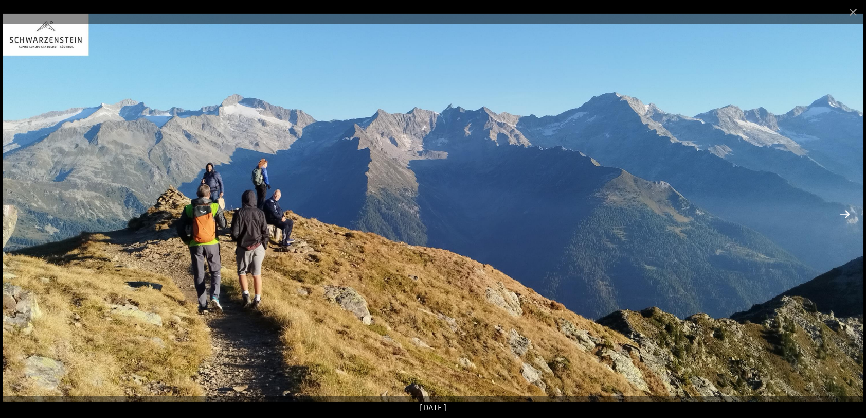
click at [845, 213] on button "Next slide" at bounding box center [845, 214] width 22 height 20
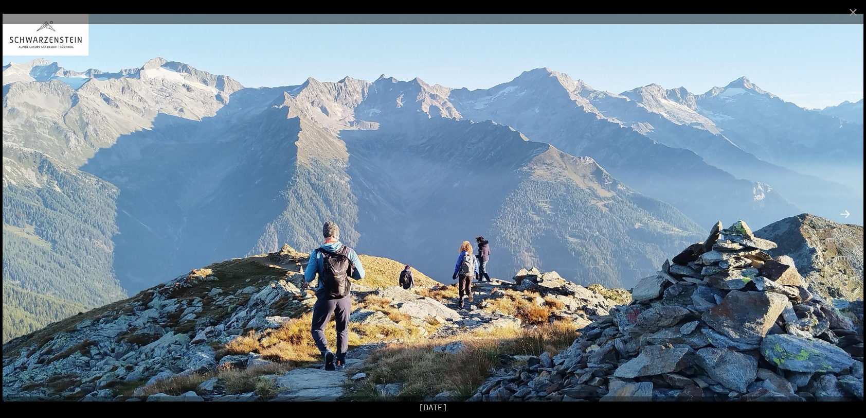
click at [845, 213] on button "Next slide" at bounding box center [845, 214] width 22 height 20
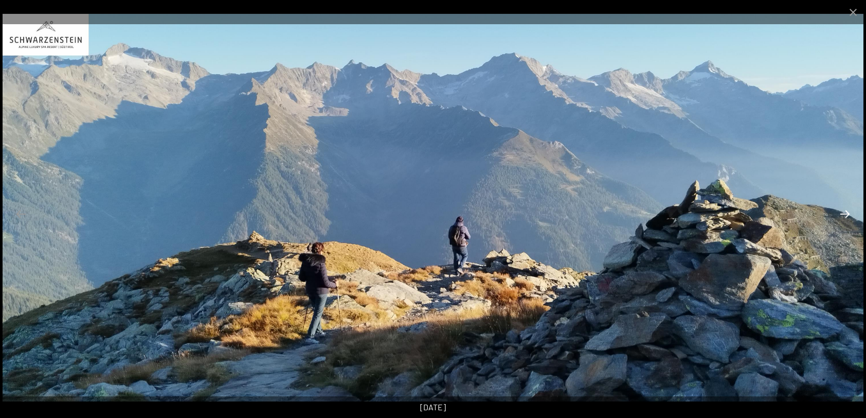
click at [845, 213] on button "Next slide" at bounding box center [845, 214] width 22 height 20
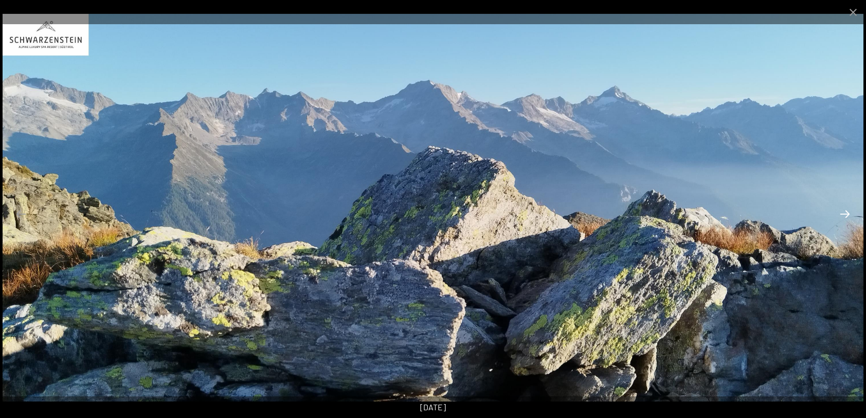
click at [845, 213] on button "Next slide" at bounding box center [845, 214] width 22 height 20
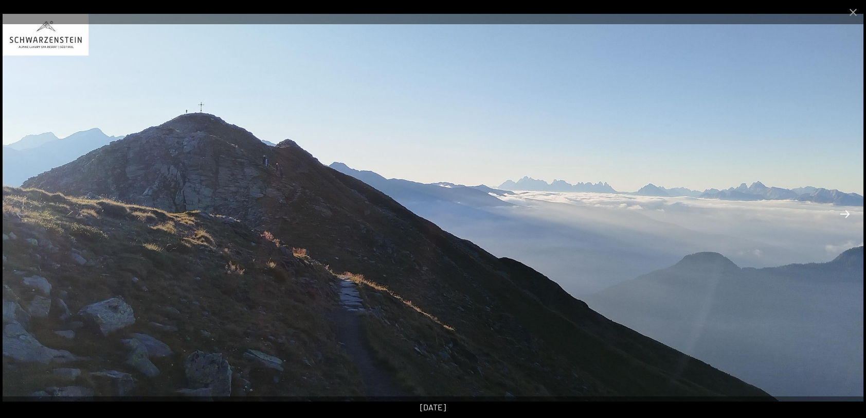
click at [845, 213] on button "Next slide" at bounding box center [845, 214] width 22 height 20
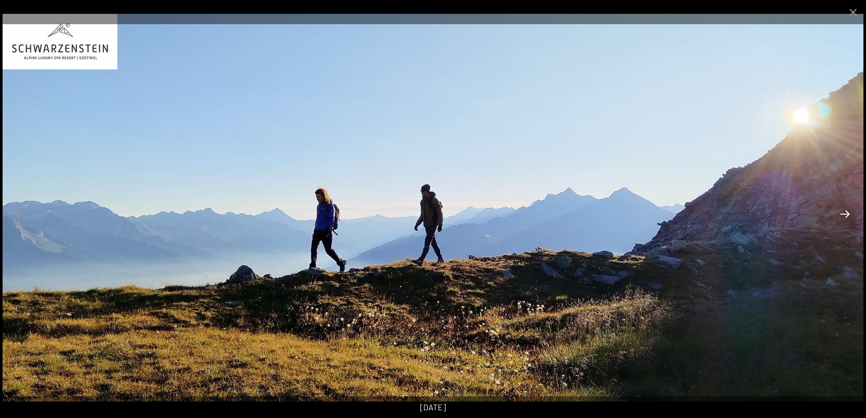
click at [845, 213] on button "Next slide" at bounding box center [845, 214] width 22 height 20
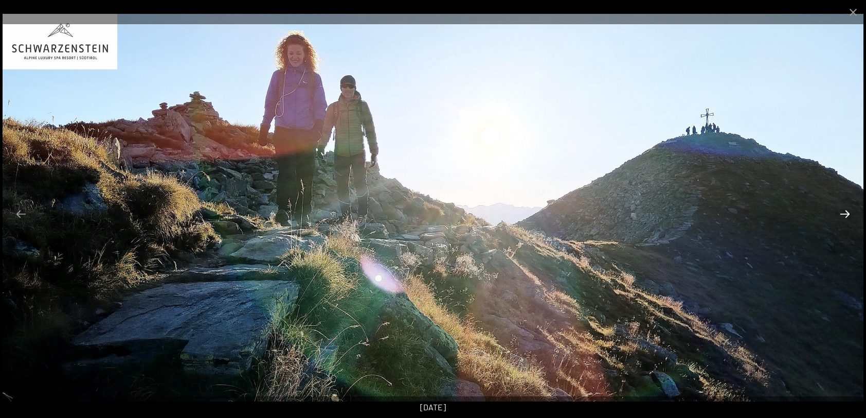
click at [845, 213] on button "Next slide" at bounding box center [845, 214] width 22 height 20
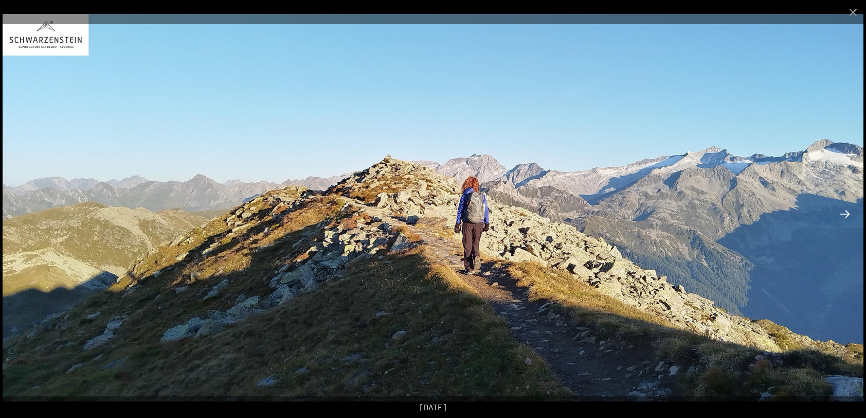
click at [845, 213] on button "Next slide" at bounding box center [845, 214] width 22 height 20
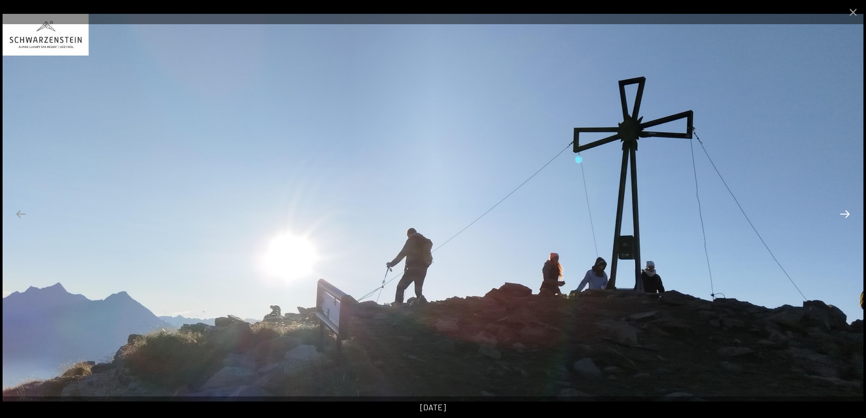
click at [845, 213] on button "Next slide" at bounding box center [845, 214] width 22 height 20
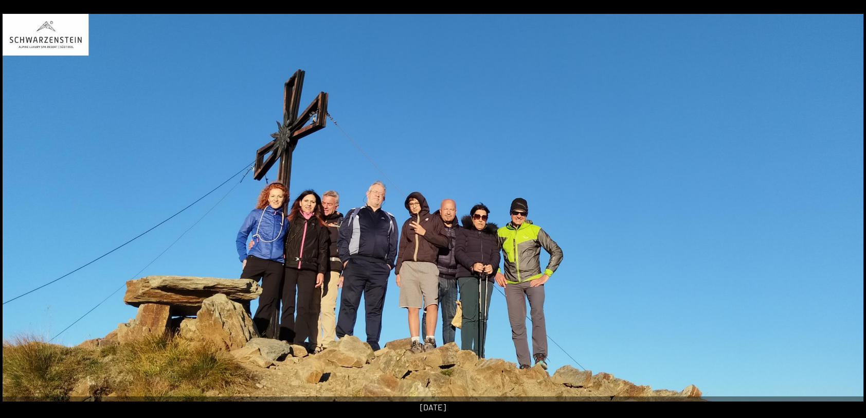
click at [847, 217] on button "Next slide" at bounding box center [851, 214] width 22 height 20
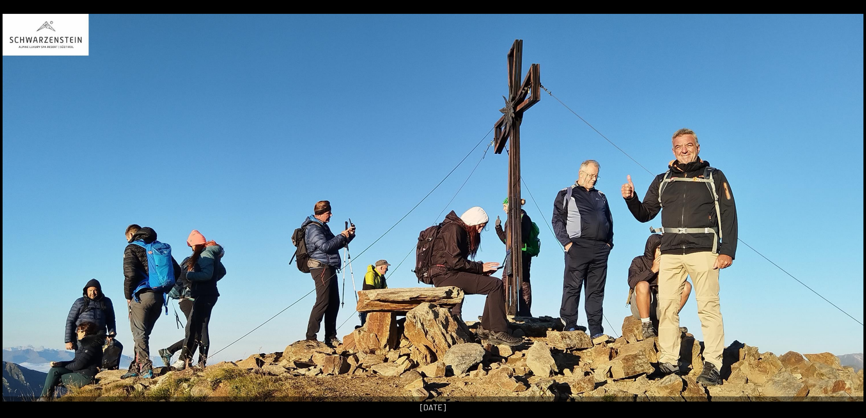
click at [847, 217] on button "Next slide" at bounding box center [851, 214] width 22 height 20
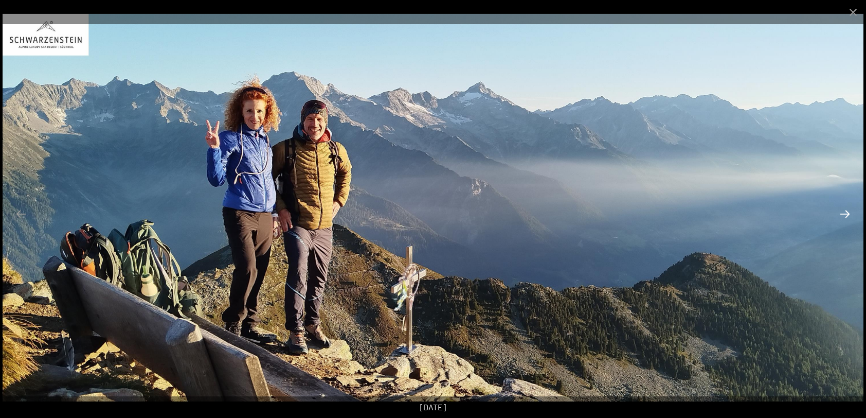
click at [847, 217] on button "Next slide" at bounding box center [845, 214] width 22 height 20
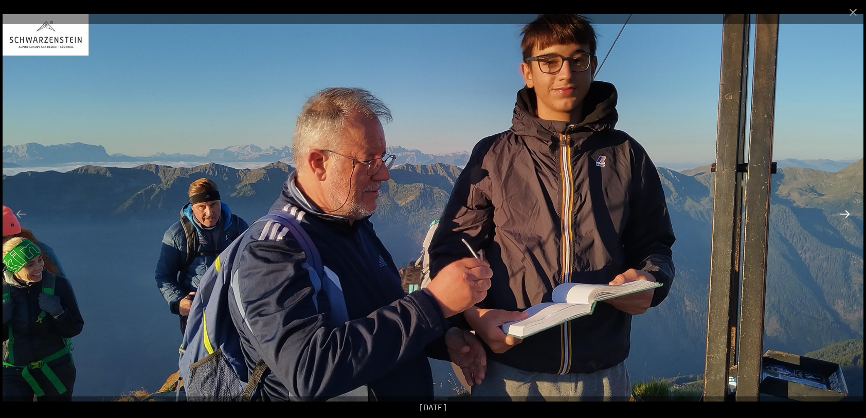
click at [847, 217] on button "Next slide" at bounding box center [845, 214] width 22 height 20
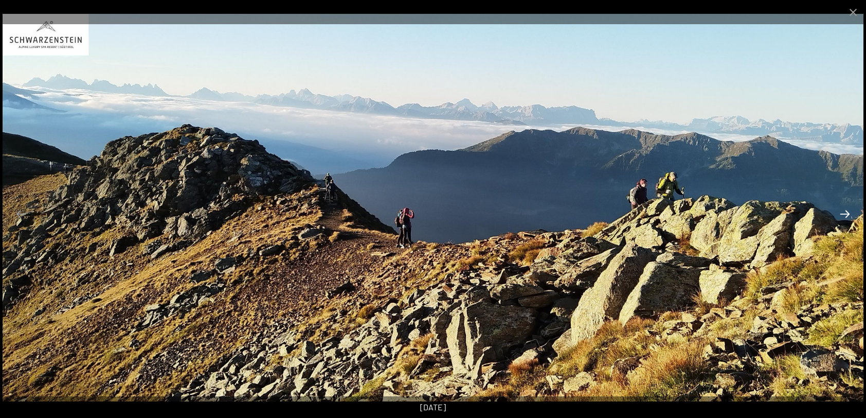
click at [847, 217] on button "Next slide" at bounding box center [845, 214] width 22 height 20
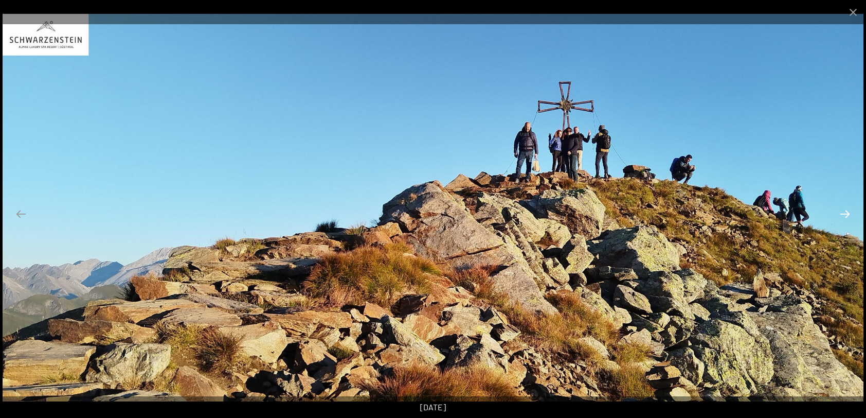
click at [847, 217] on button "Next slide" at bounding box center [845, 214] width 22 height 20
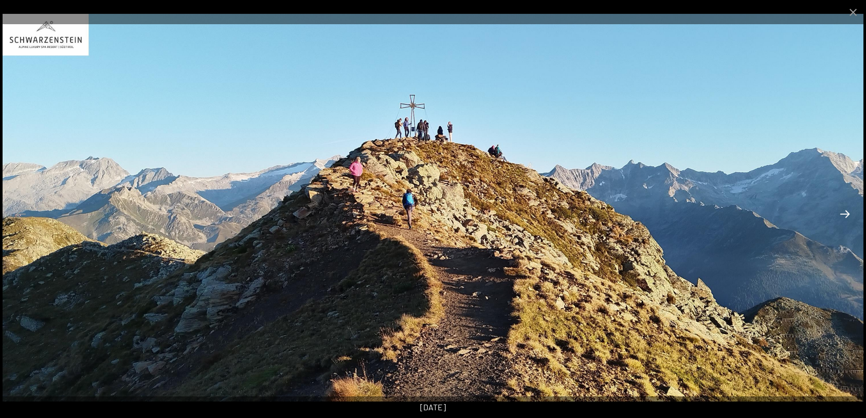
click at [847, 217] on button "Next slide" at bounding box center [845, 214] width 22 height 20
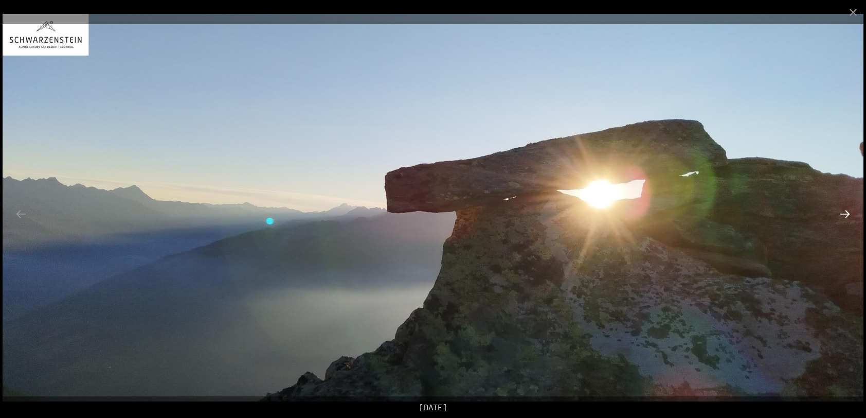
click at [847, 217] on button "Next slide" at bounding box center [845, 214] width 22 height 20
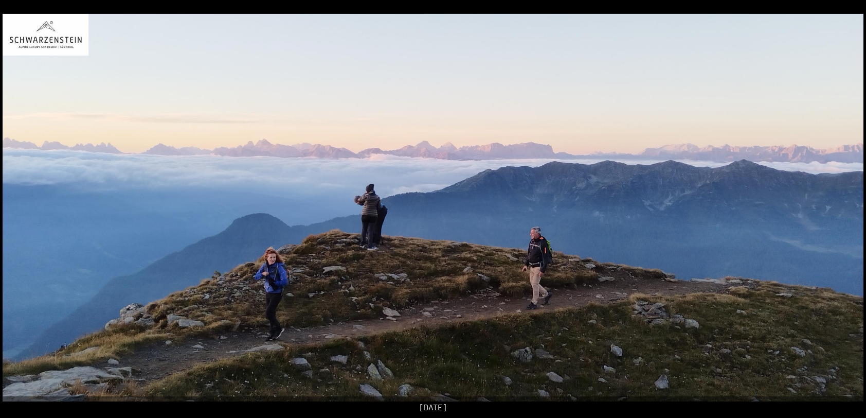
click at [847, 217] on button "Next slide" at bounding box center [851, 214] width 22 height 20
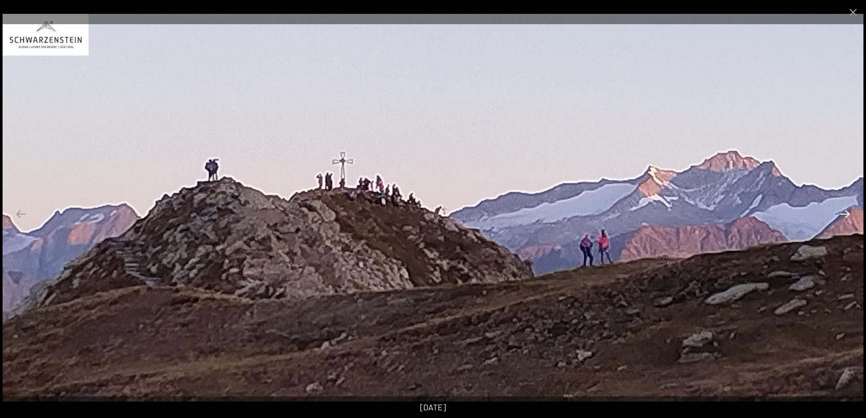
click at [847, 217] on button "Next slide" at bounding box center [845, 214] width 22 height 20
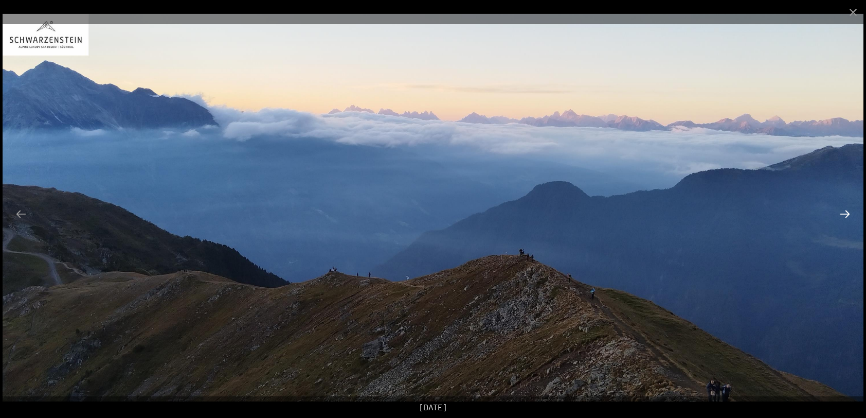
click at [847, 217] on button "Next slide" at bounding box center [845, 214] width 22 height 20
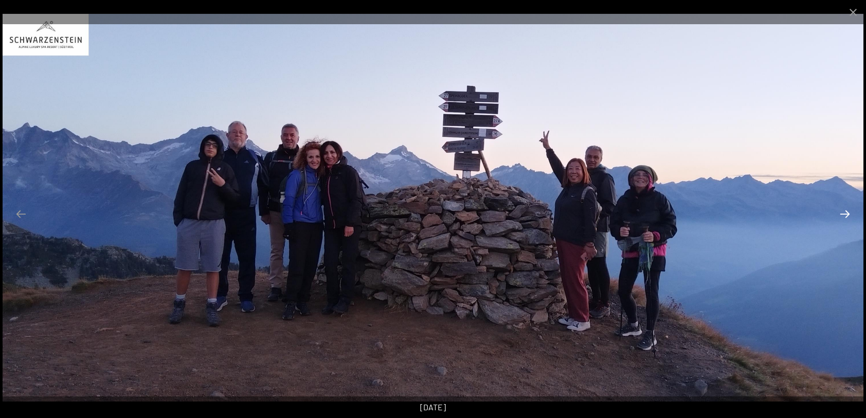
click at [847, 217] on button "Next slide" at bounding box center [845, 214] width 22 height 20
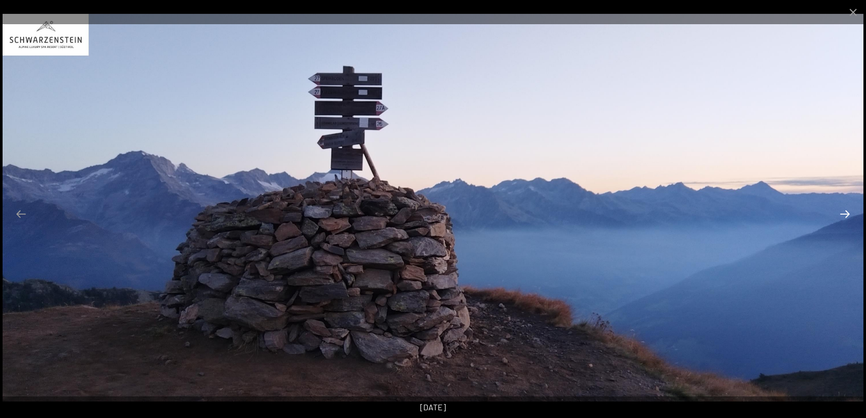
click at [847, 217] on button "Next slide" at bounding box center [845, 214] width 22 height 20
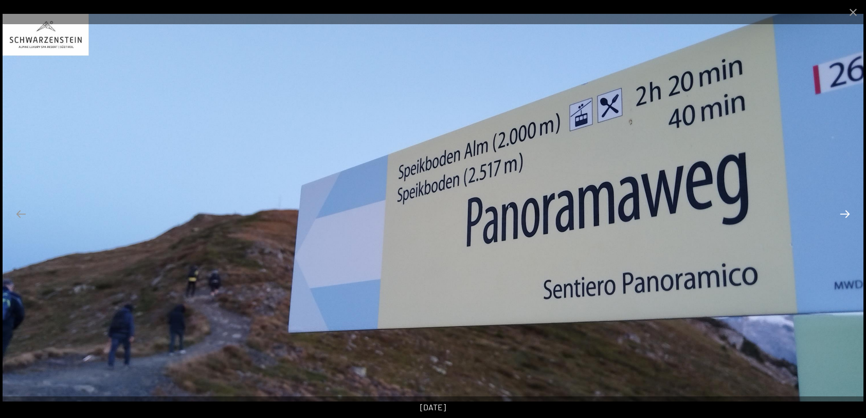
click at [847, 217] on button "Next slide" at bounding box center [845, 214] width 22 height 20
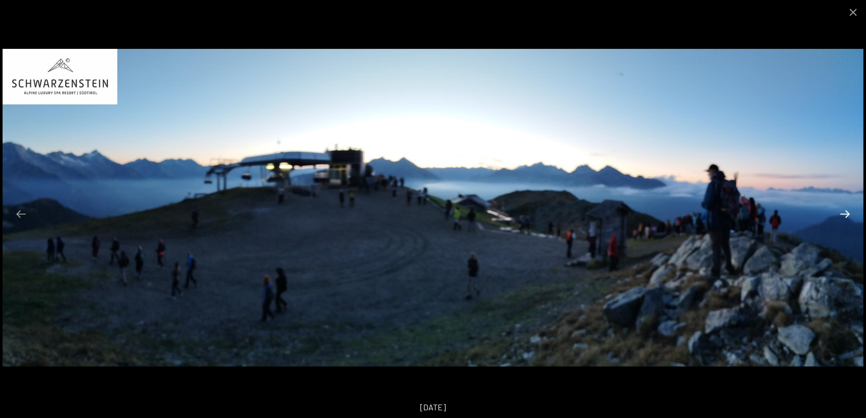
click at [847, 217] on button "Next slide" at bounding box center [845, 214] width 22 height 20
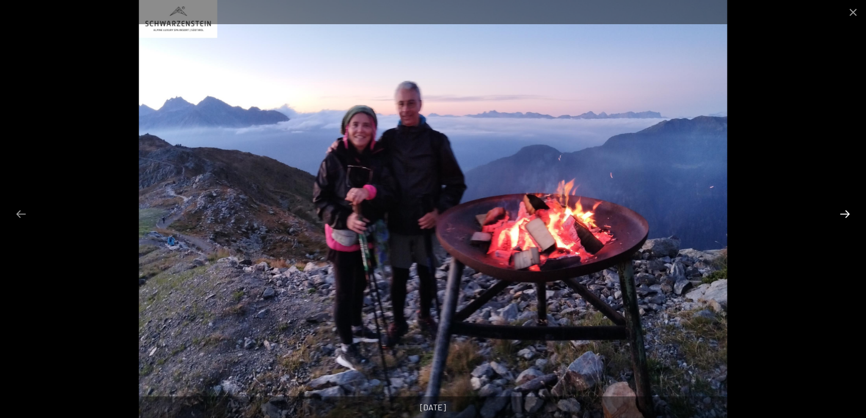
click at [847, 217] on button "Next slide" at bounding box center [845, 214] width 22 height 20
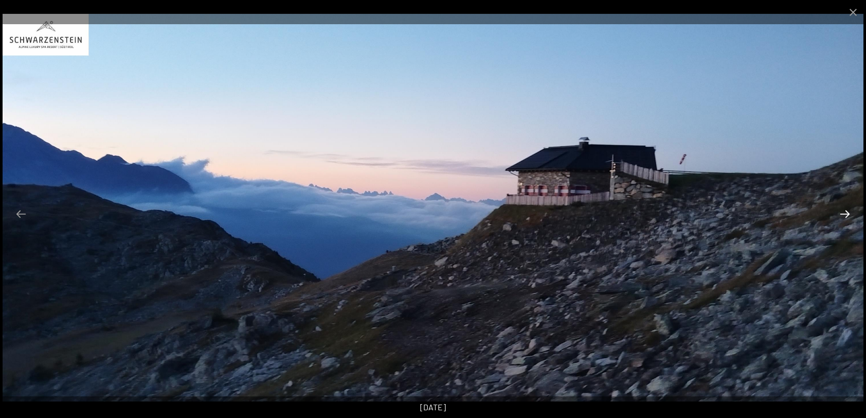
click at [847, 217] on button "Next slide" at bounding box center [845, 214] width 22 height 20
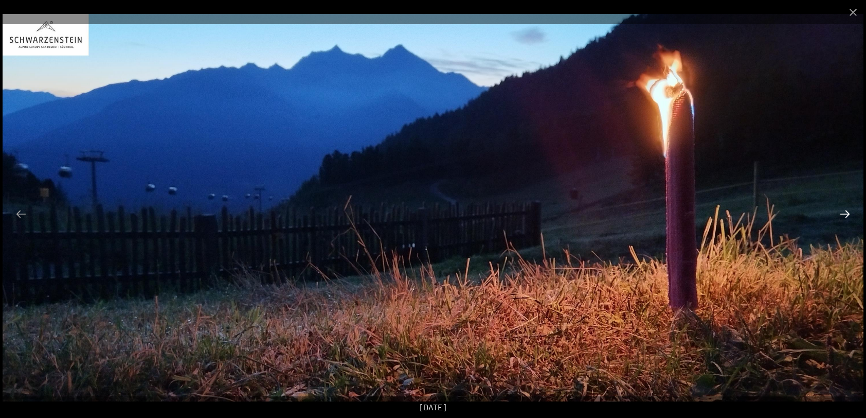
click at [847, 217] on button "Next slide" at bounding box center [845, 214] width 22 height 20
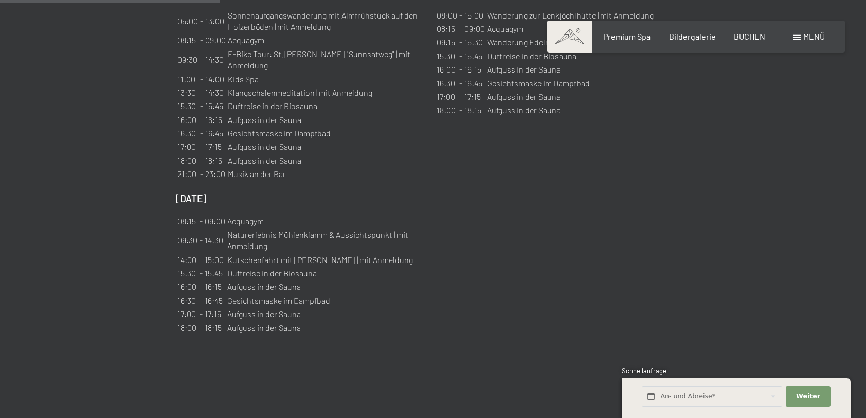
scroll to position [1132, 0]
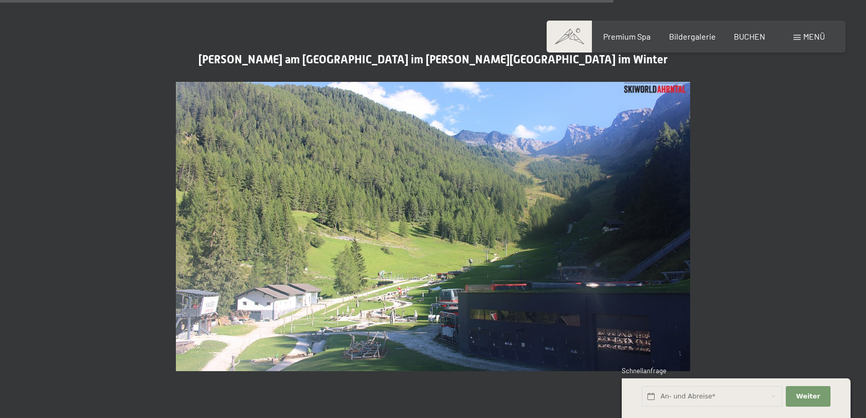
scroll to position [2624, 0]
